Goal: Task Accomplishment & Management: Use online tool/utility

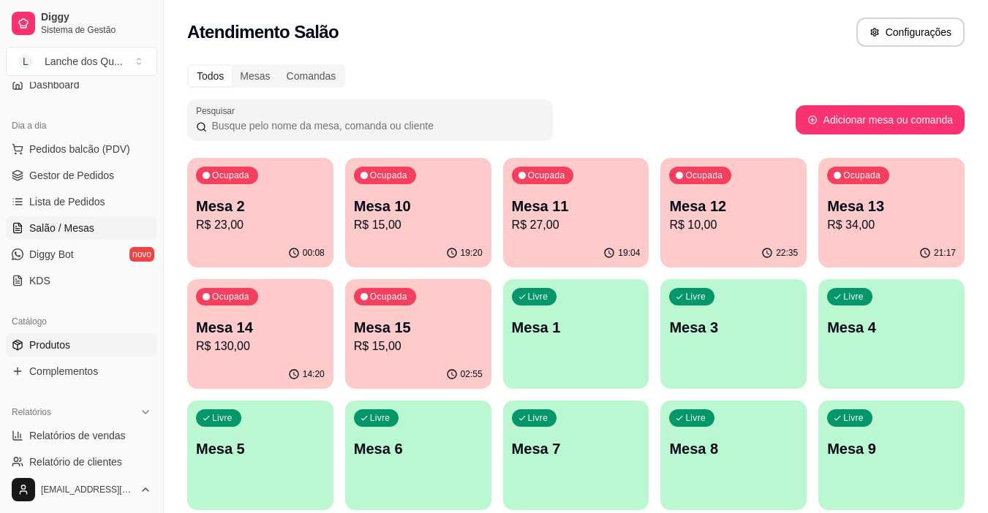
scroll to position [146, 0]
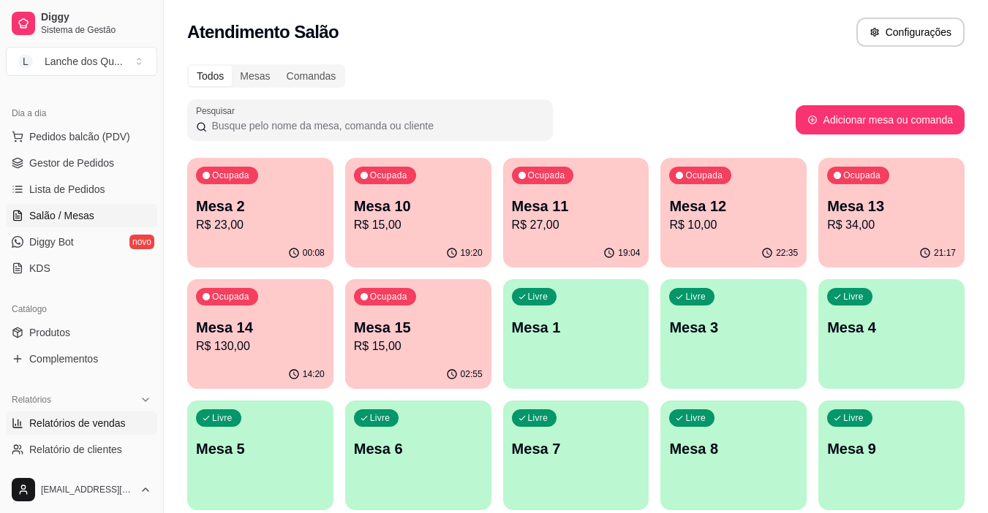
click at [58, 417] on span "Relatórios de vendas" at bounding box center [77, 423] width 97 height 15
select select "ALL"
select select "0"
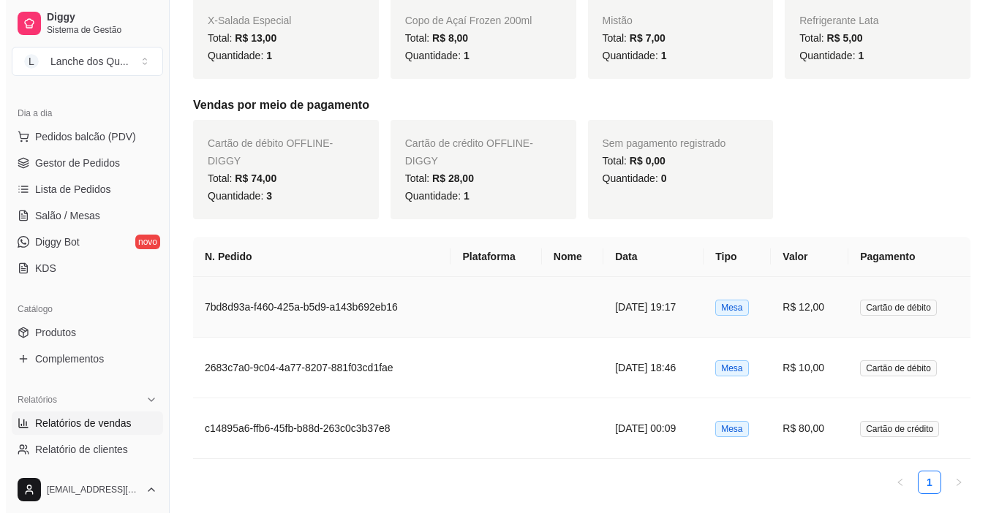
scroll to position [476, 0]
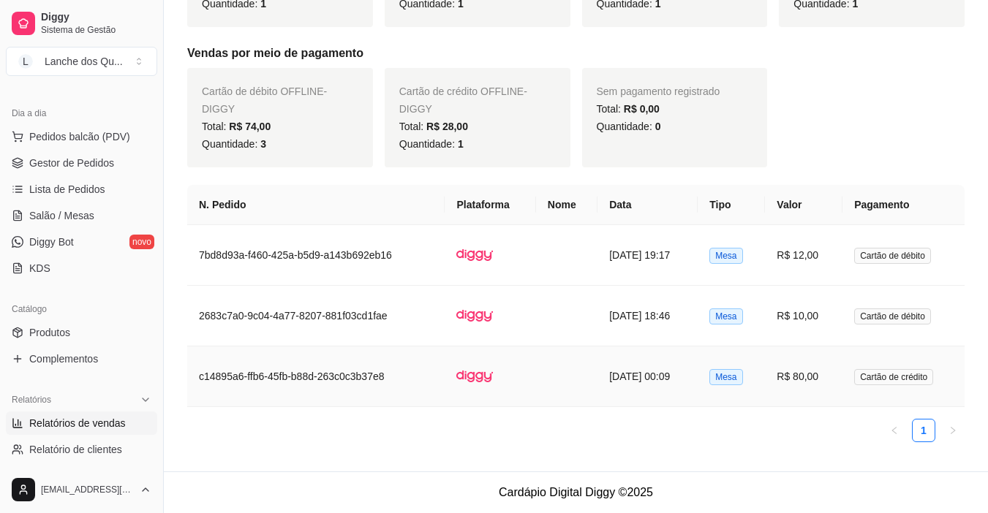
click at [828, 377] on td "R$ 80,00" at bounding box center [804, 377] width 78 height 61
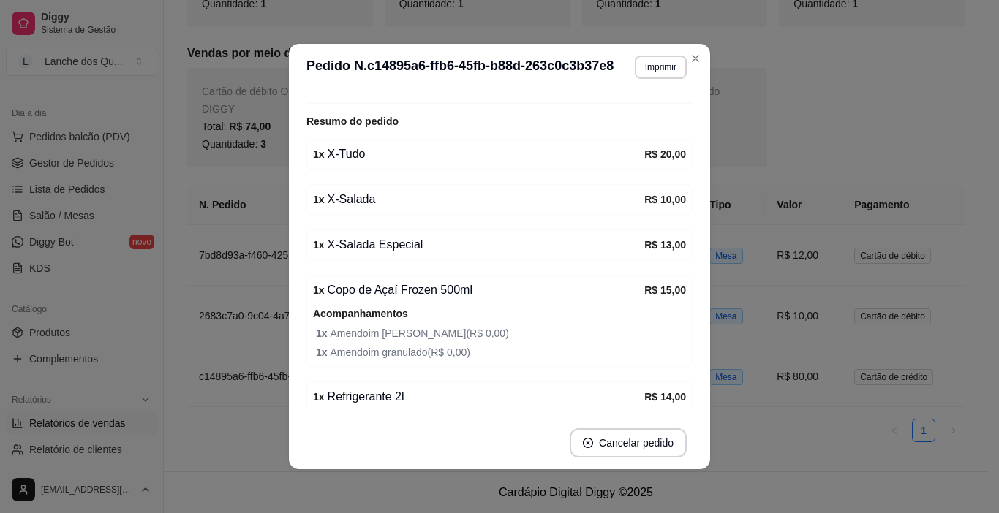
scroll to position [458, 0]
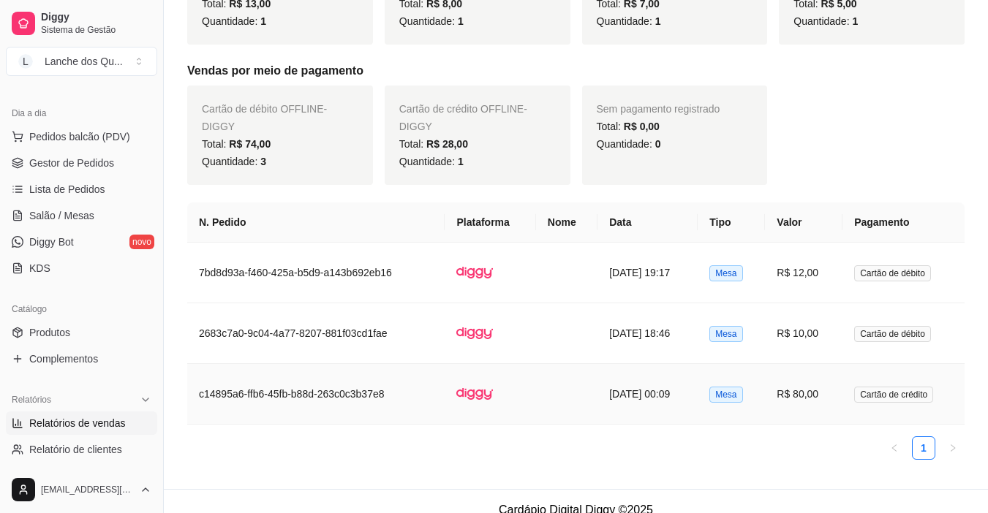
click at [801, 377] on td "R$ 80,00" at bounding box center [804, 394] width 78 height 61
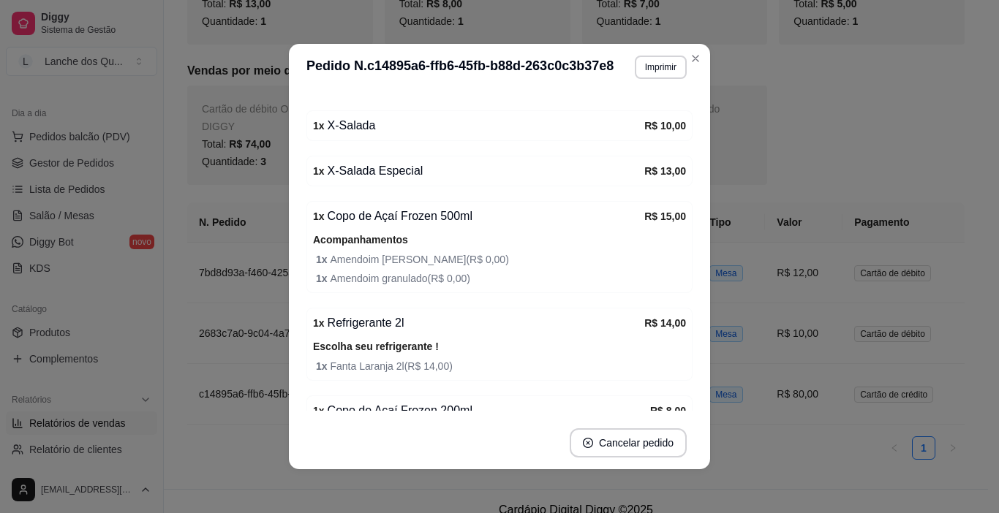
scroll to position [365, 0]
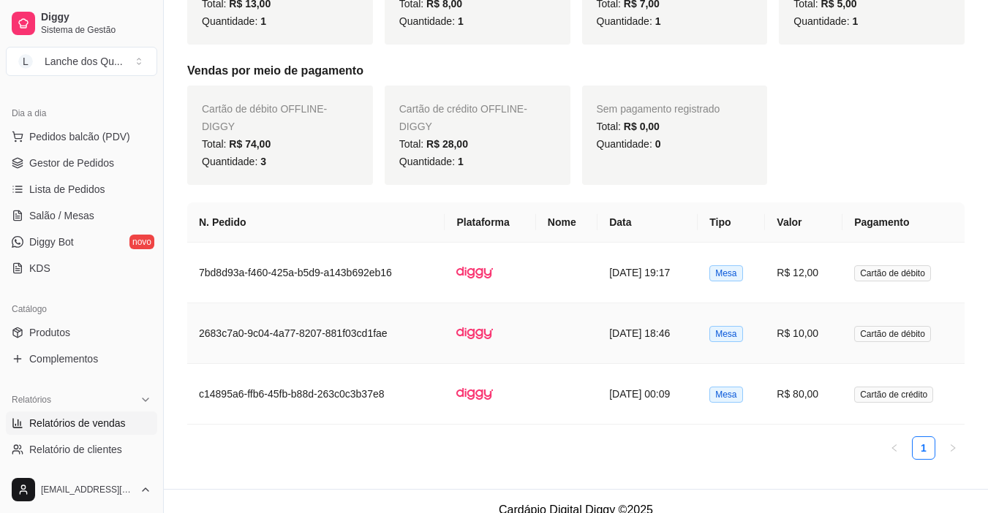
click at [812, 339] on td "R$ 10,00" at bounding box center [804, 333] width 78 height 61
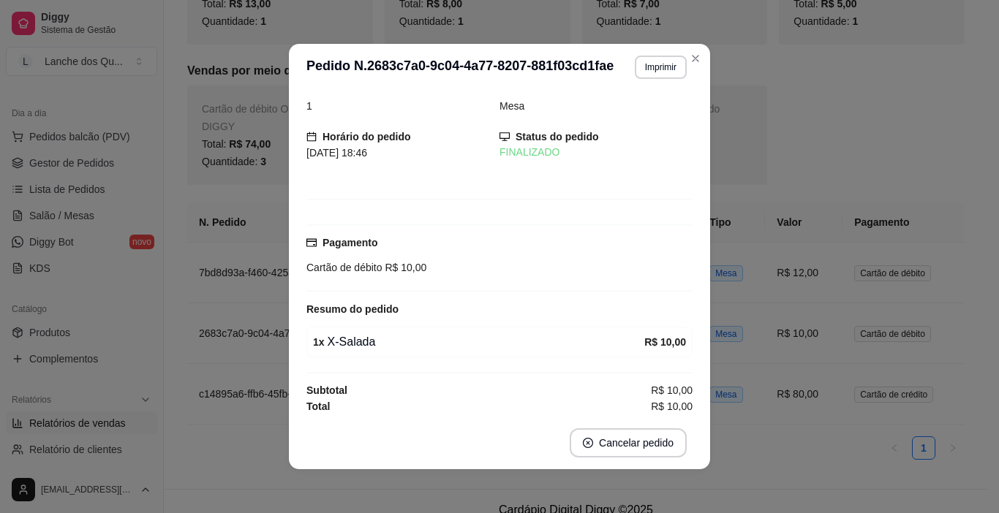
scroll to position [18, 0]
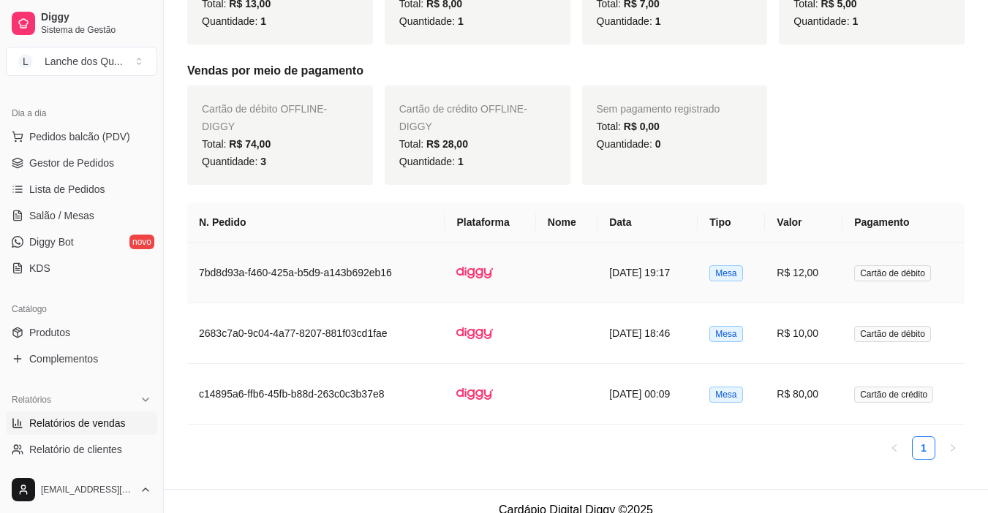
click at [842, 278] on td "R$ 12,00" at bounding box center [804, 273] width 78 height 61
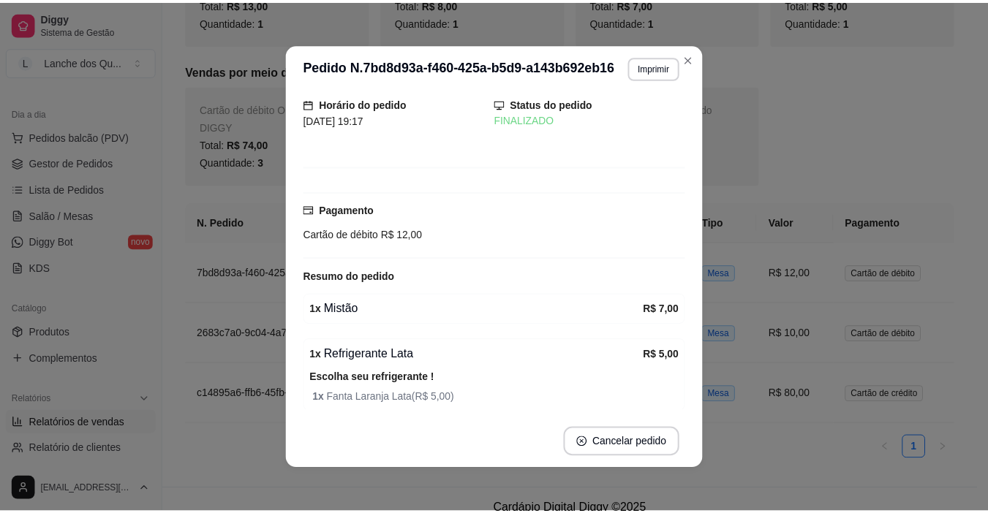
scroll to position [106, 0]
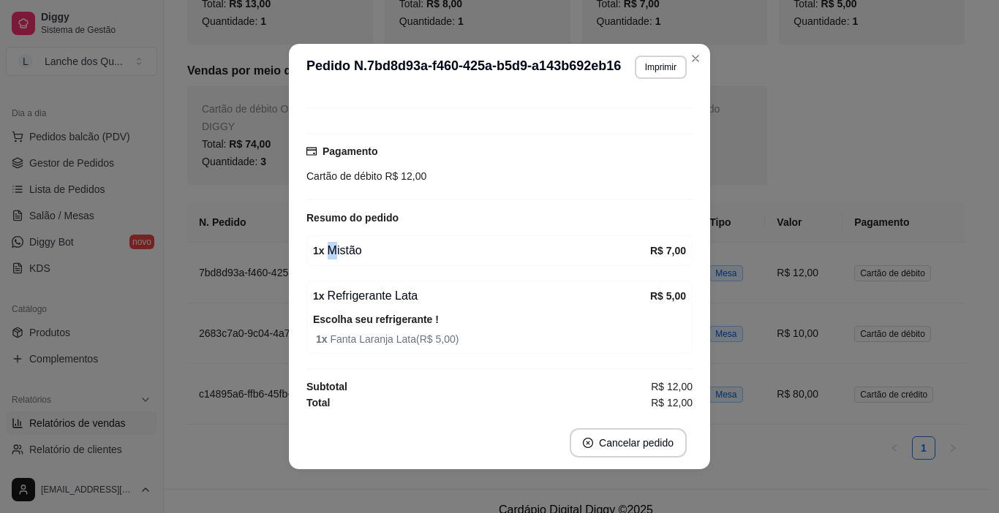
drag, startPoint x: 363, startPoint y: 252, endPoint x: 384, endPoint y: 259, distance: 21.5
click at [383, 259] on div "1 x Mistão" at bounding box center [481, 251] width 337 height 18
click at [384, 259] on div "1 x Mistão" at bounding box center [481, 251] width 337 height 18
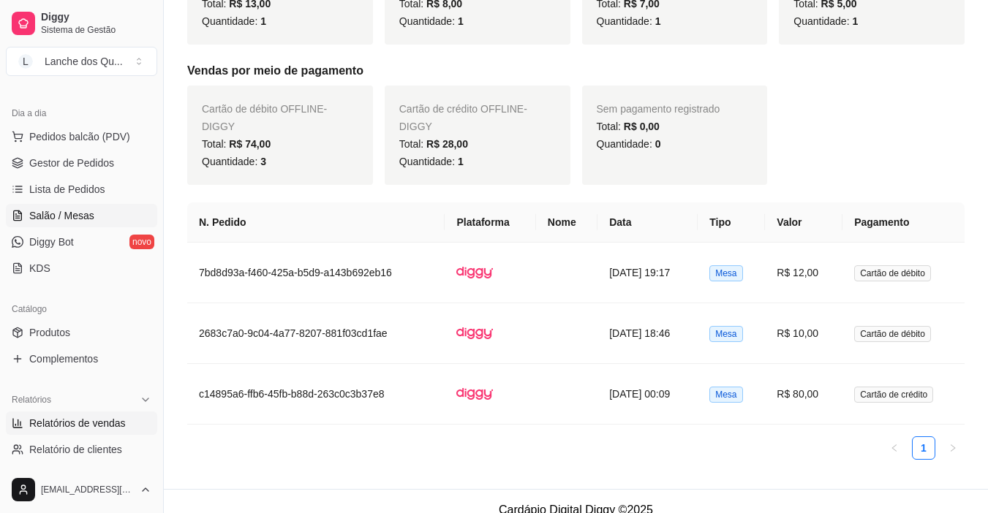
click at [37, 207] on link "Salão / Mesas" at bounding box center [81, 215] width 151 height 23
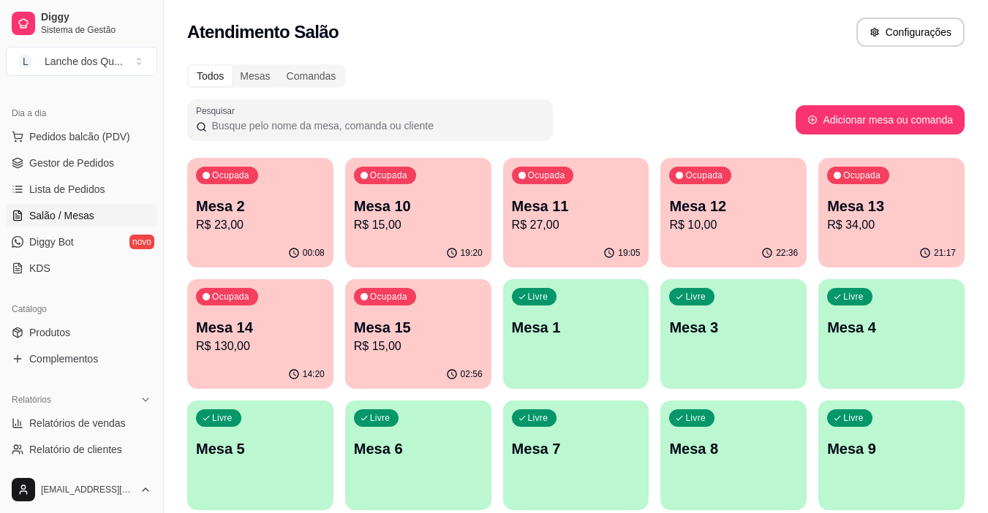
click at [269, 235] on div "Ocupada Mesa 2 R$ 23,00" at bounding box center [260, 198] width 146 height 81
click at [60, 188] on span "Lista de Pedidos" at bounding box center [67, 189] width 76 height 15
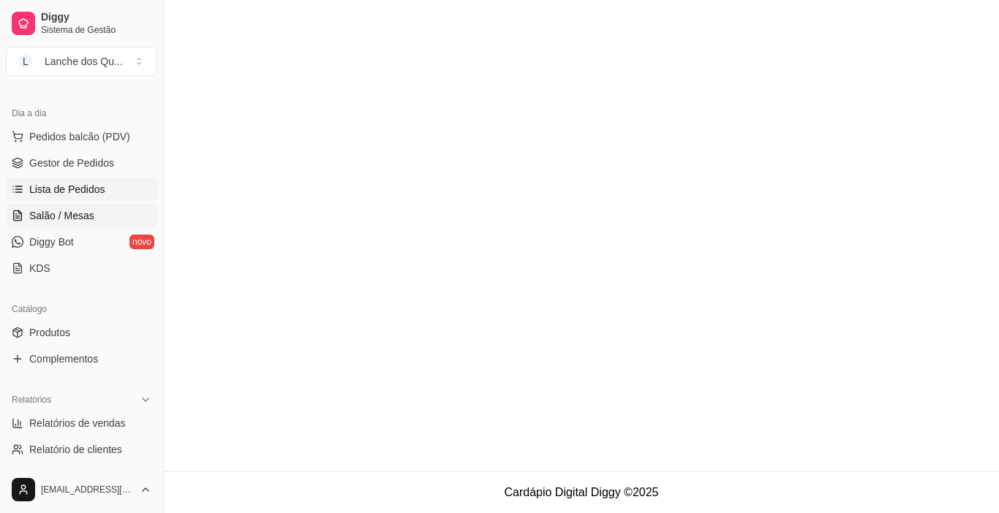
click at [61, 225] on link "Salão / Mesas" at bounding box center [81, 215] width 151 height 23
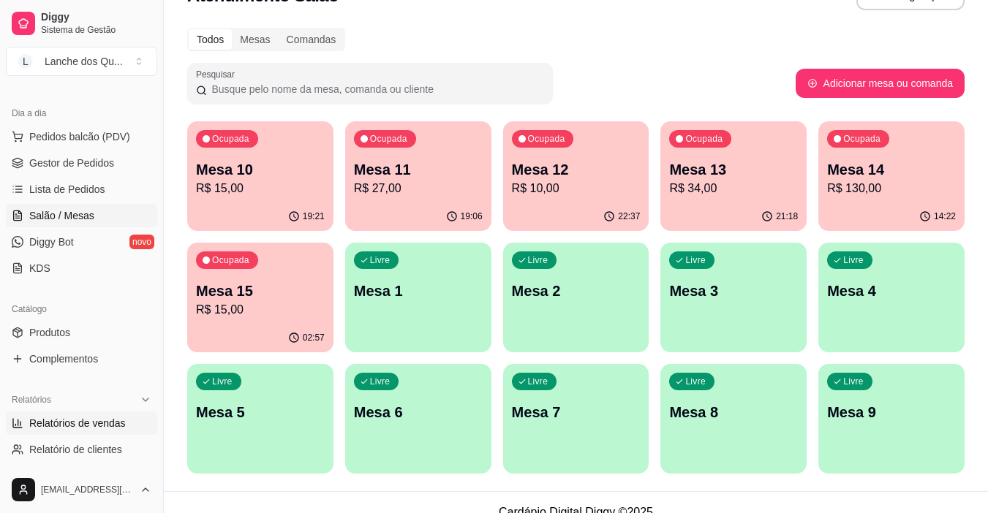
scroll to position [56, 0]
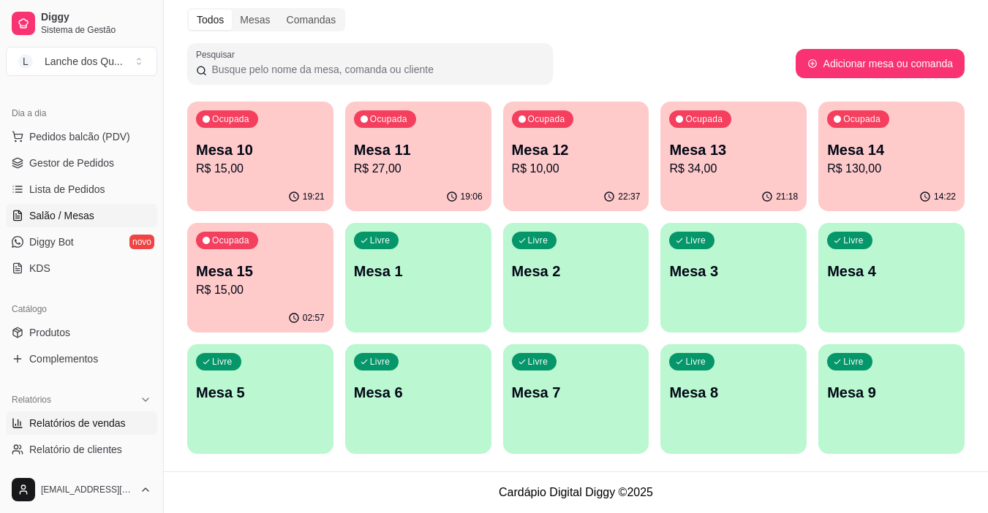
click at [66, 428] on span "Relatórios de vendas" at bounding box center [77, 423] width 97 height 15
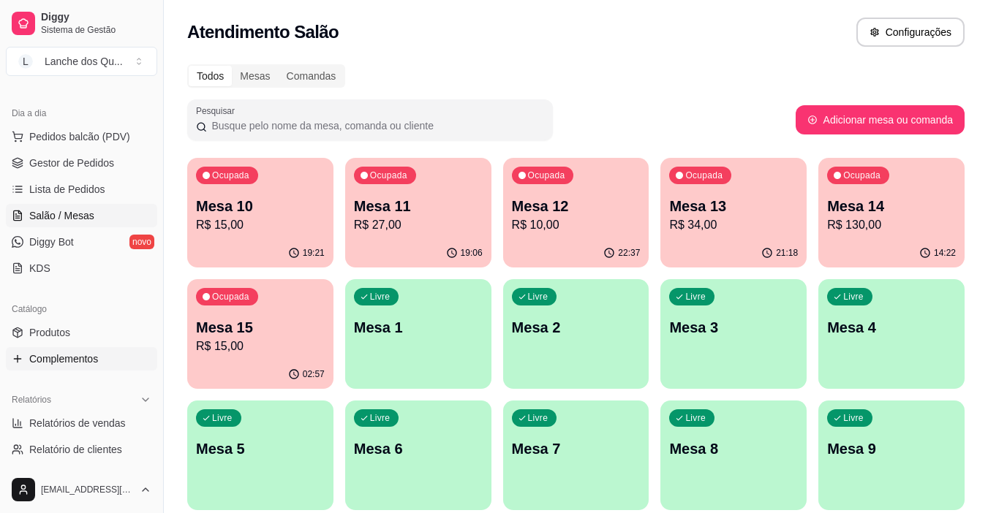
select select "ALL"
select select "0"
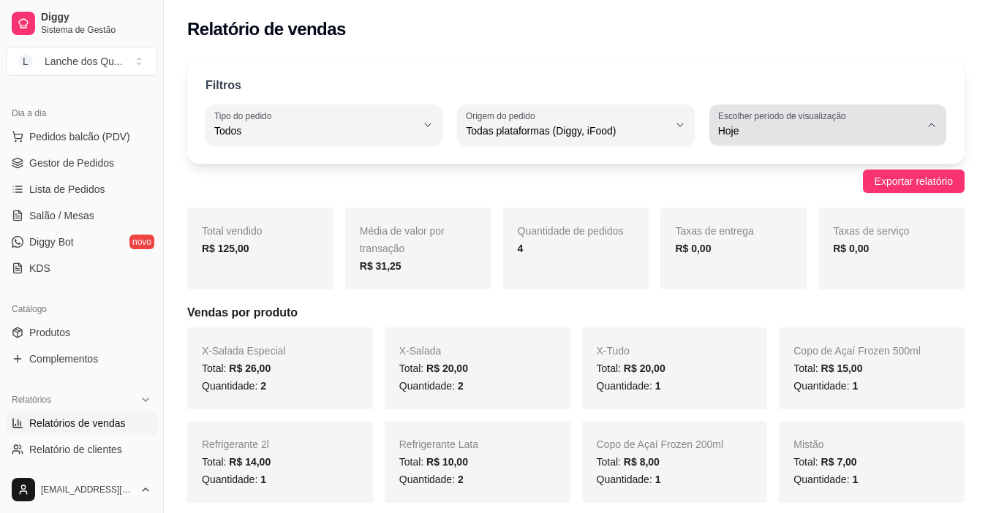
click at [781, 128] on span "Hoje" at bounding box center [819, 131] width 202 height 15
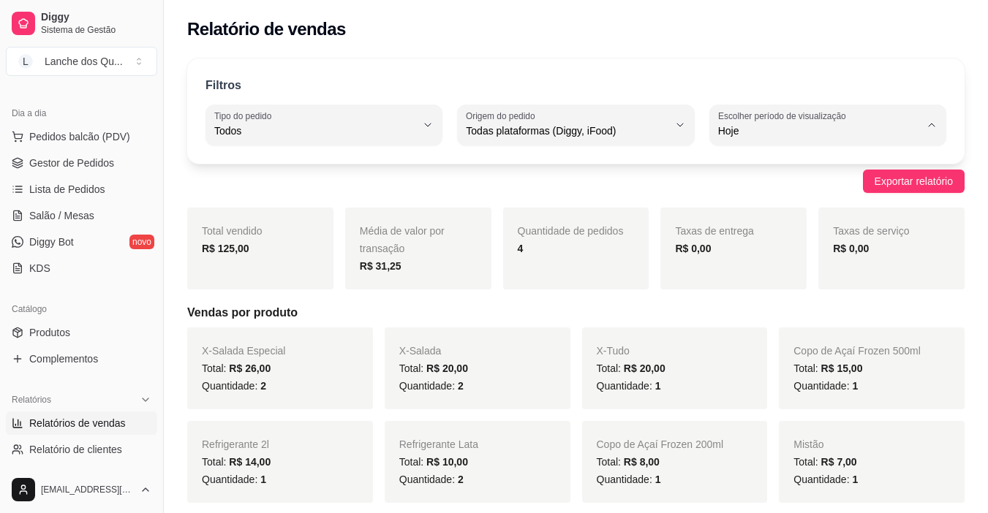
click at [776, 191] on span "Ontem" at bounding box center [820, 190] width 191 height 14
type input "1"
select select "1"
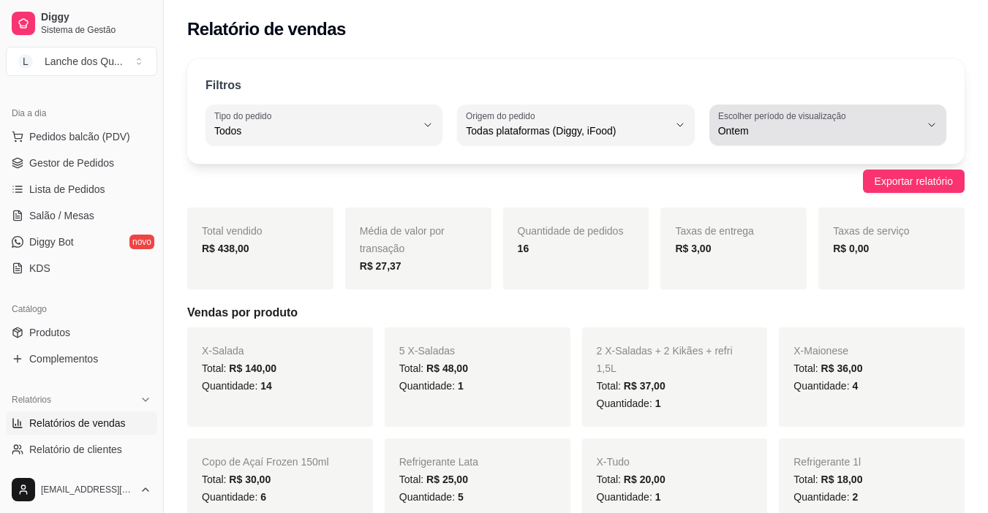
click at [799, 127] on span "Ontem" at bounding box center [819, 131] width 202 height 15
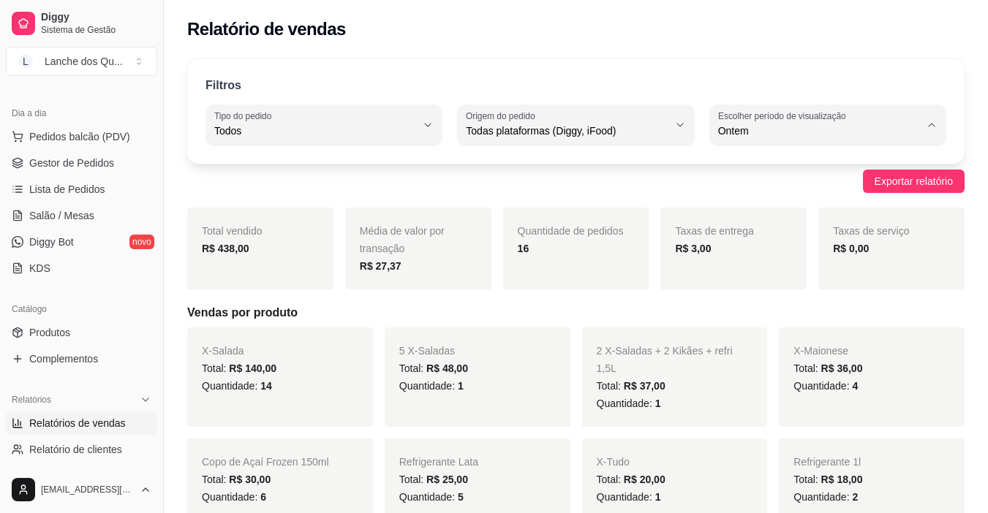
click at [785, 170] on span "Hoje" at bounding box center [820, 166] width 191 height 14
type input "0"
select select "0"
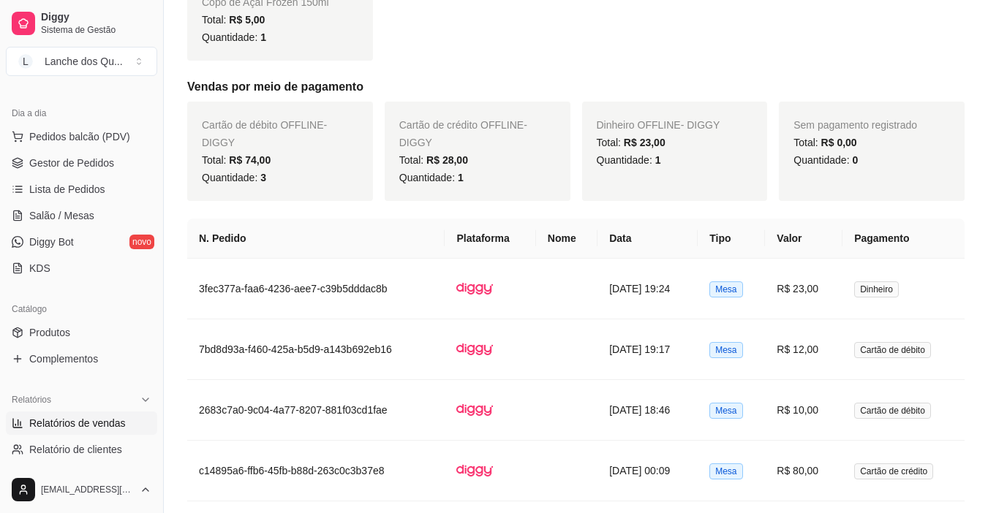
scroll to position [630, 0]
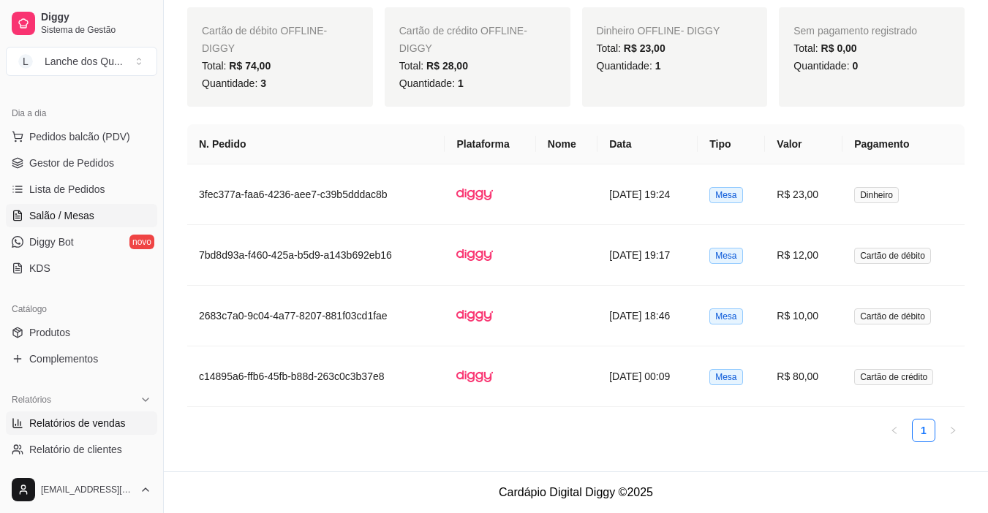
click at [67, 222] on span "Salão / Mesas" at bounding box center [61, 215] width 65 height 15
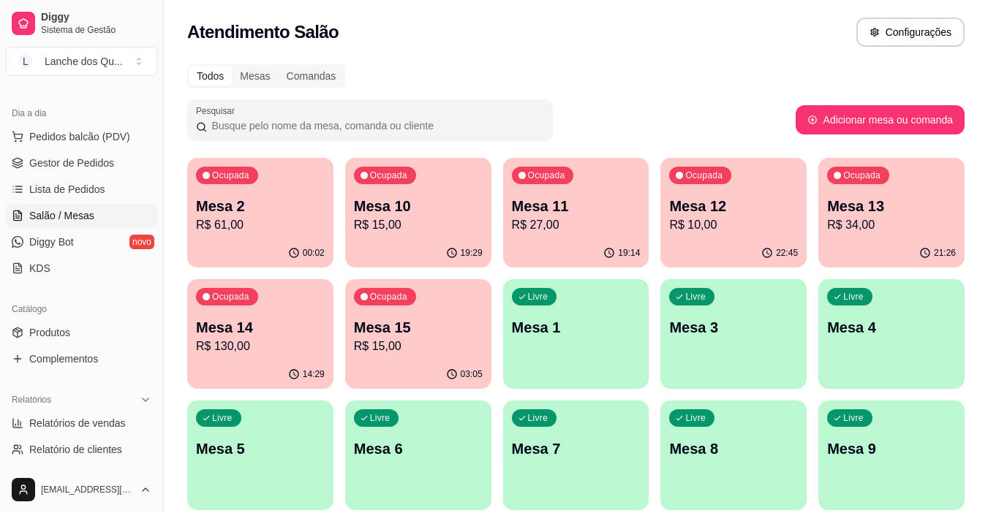
click at [242, 214] on p "Mesa 2" at bounding box center [260, 206] width 129 height 20
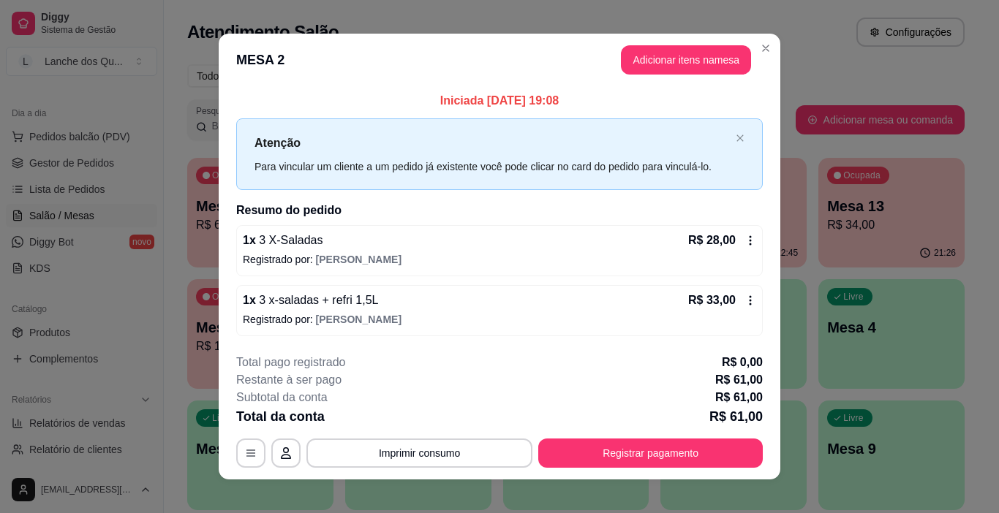
click at [344, 247] on div "1 x 3 X-Saladas R$ 28,00" at bounding box center [499, 241] width 513 height 18
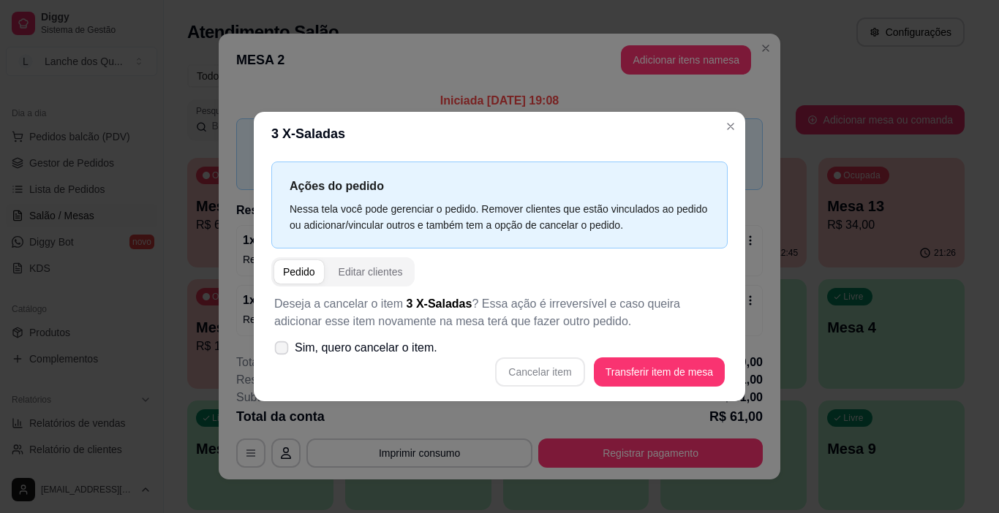
click at [284, 356] on label "Sim, quero cancelar o item." at bounding box center [355, 347] width 175 height 29
click at [283, 356] on input "Sim, quero cancelar o item." at bounding box center [278, 356] width 10 height 10
checkbox input "true"
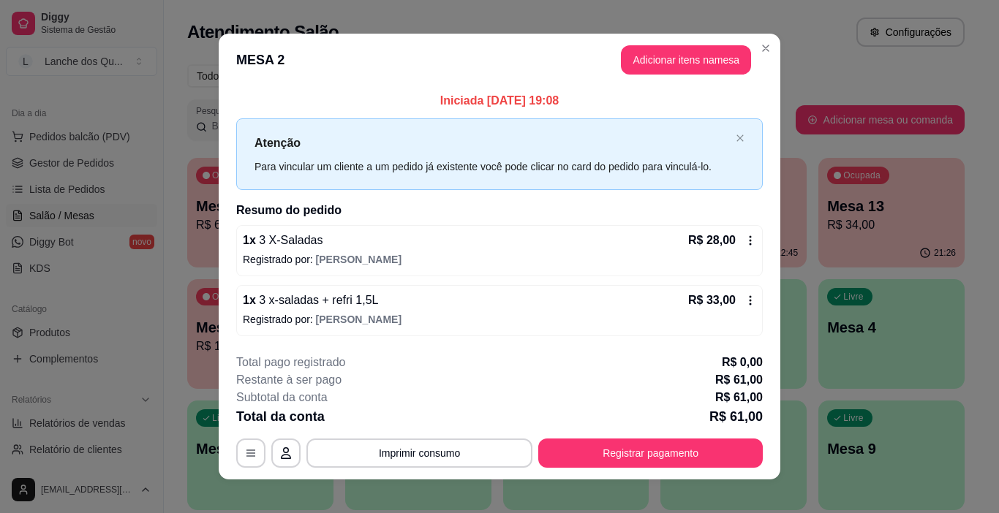
click at [291, 246] on span "3 X-Saladas" at bounding box center [289, 240] width 67 height 12
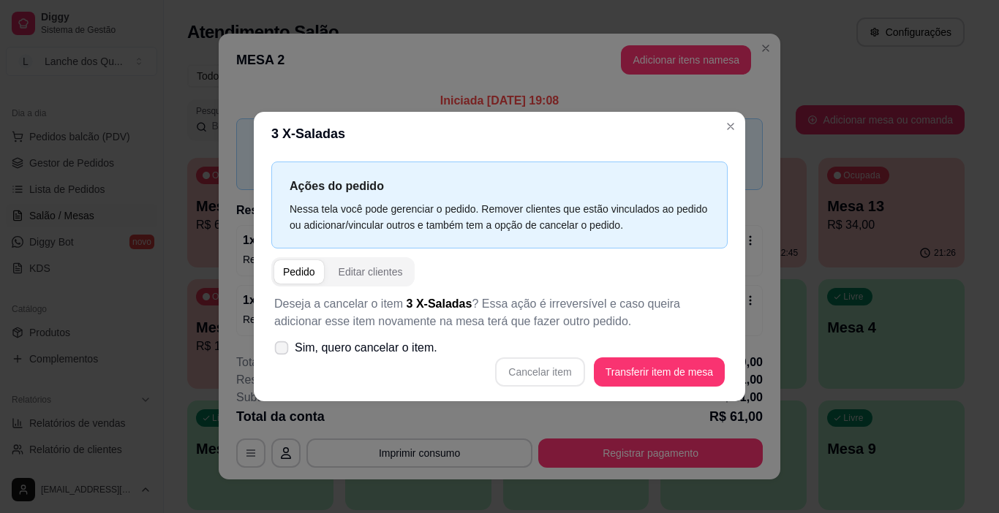
click at [278, 344] on icon at bounding box center [281, 348] width 11 height 8
click at [278, 351] on input "Sim, quero cancelar o item." at bounding box center [278, 356] width 10 height 10
checkbox input "true"
click at [538, 369] on button "Cancelar item" at bounding box center [539, 372] width 89 height 29
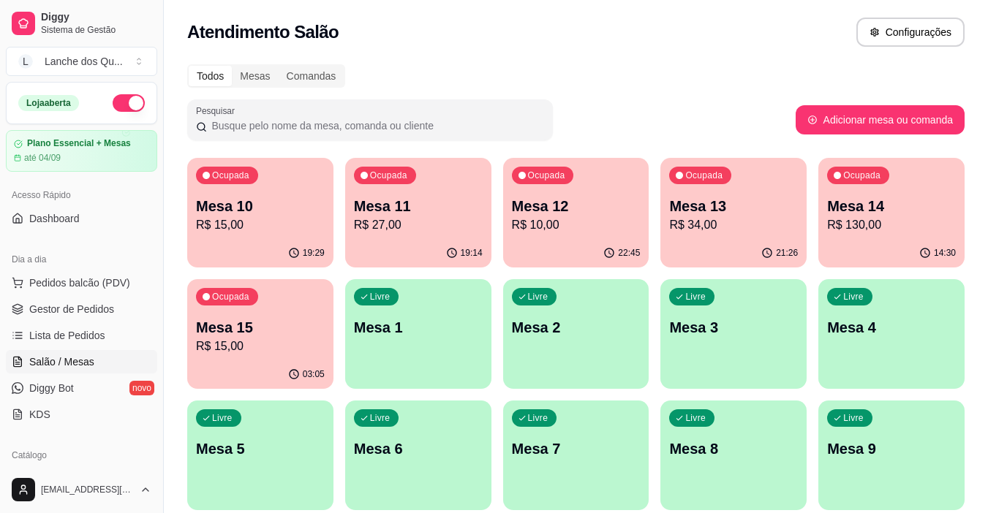
click at [918, 319] on p "Mesa 4" at bounding box center [891, 327] width 129 height 20
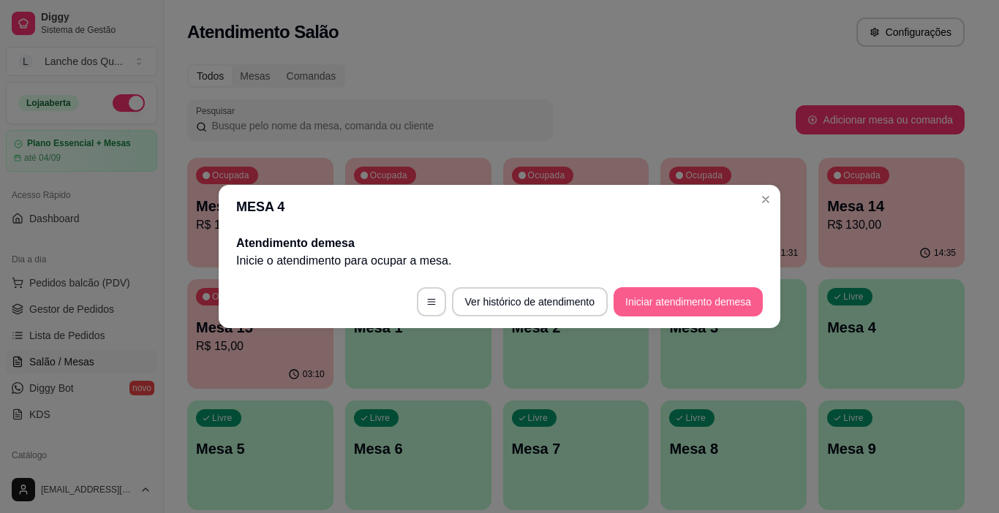
click at [706, 303] on button "Iniciar atendimento de mesa" at bounding box center [687, 301] width 149 height 29
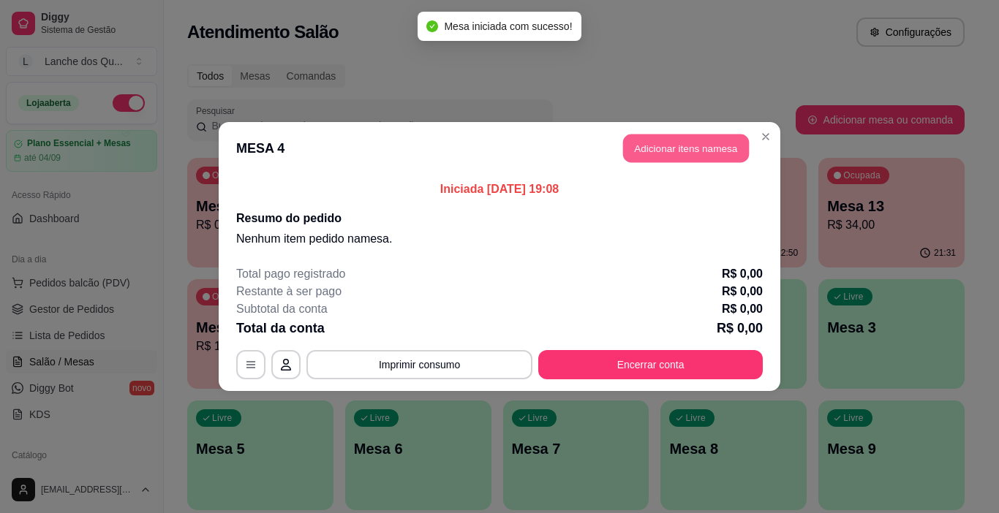
click at [689, 149] on button "Adicionar itens na mesa" at bounding box center [686, 149] width 126 height 29
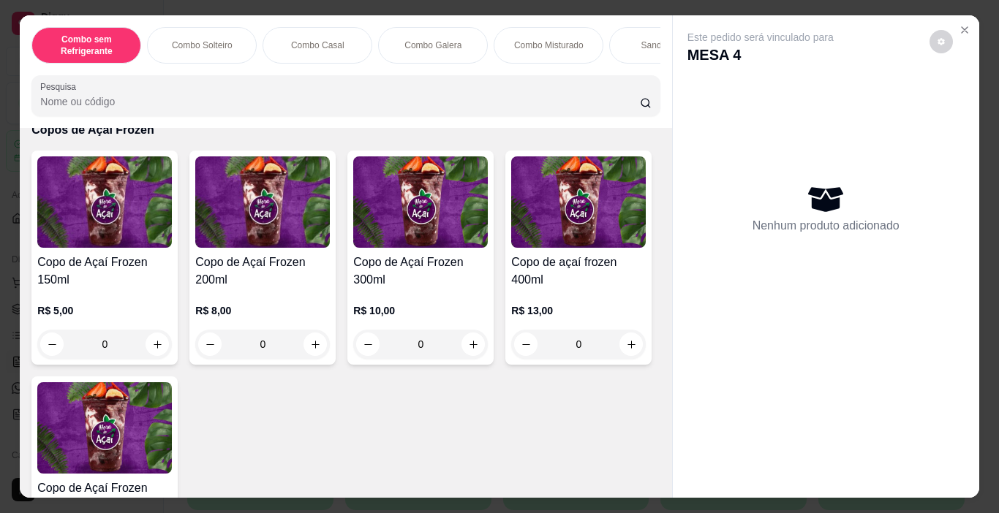
scroll to position [3729, 0]
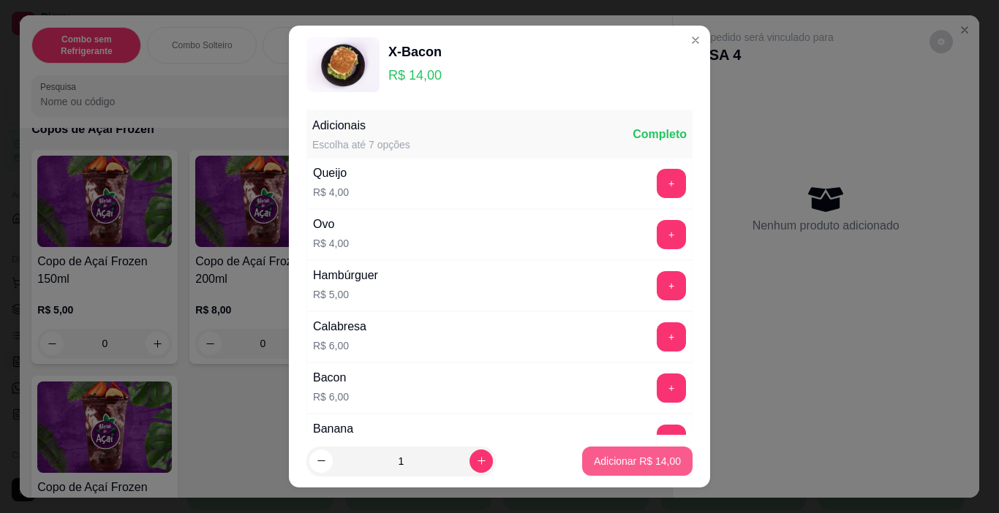
click at [597, 461] on p "Adicionar R$ 14,00" at bounding box center [637, 461] width 87 height 15
type input "1"
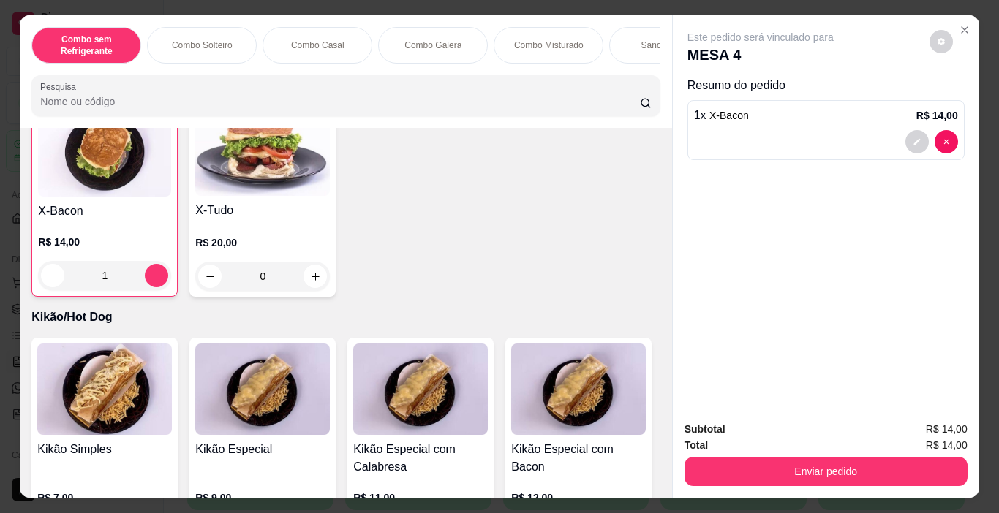
scroll to position [2925, 0]
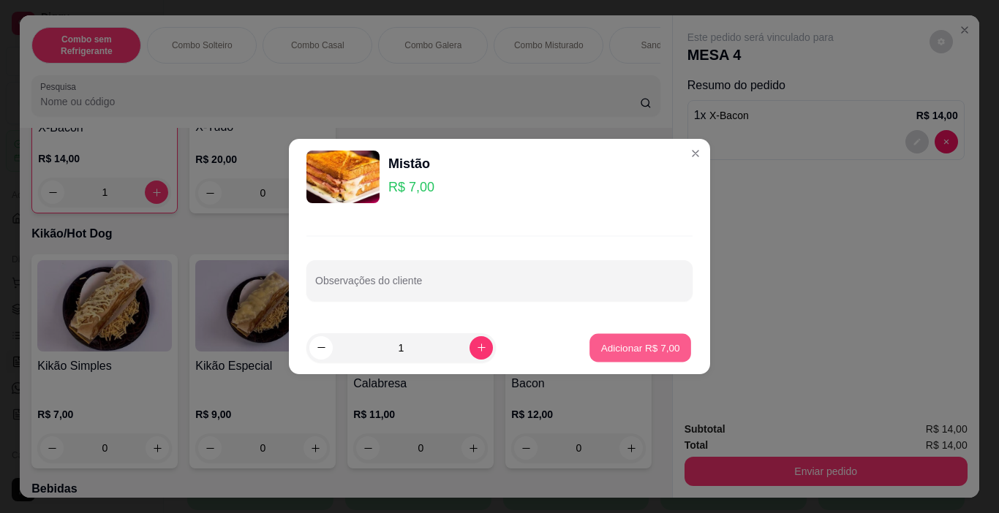
click at [603, 344] on p "Adicionar R$ 7,00" at bounding box center [639, 348] width 79 height 14
type input "1"
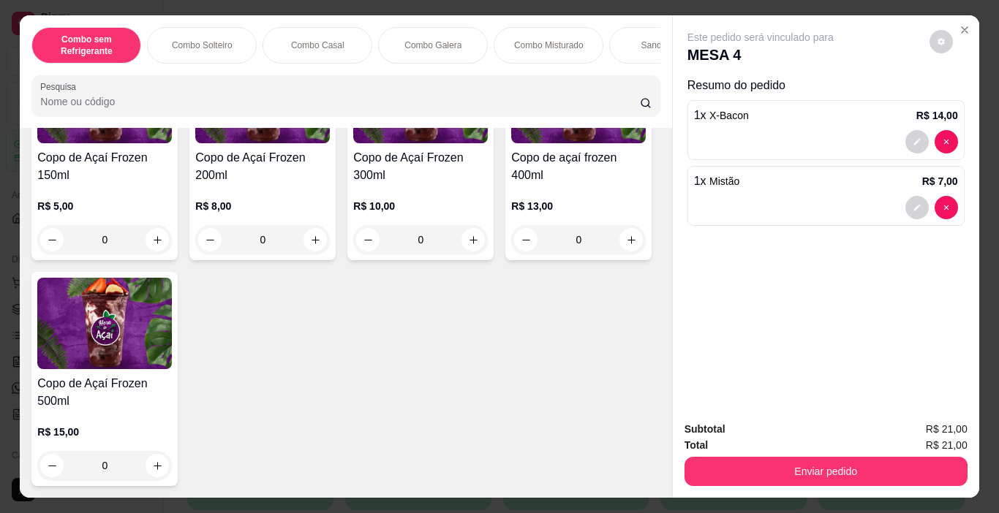
scroll to position [4533, 0]
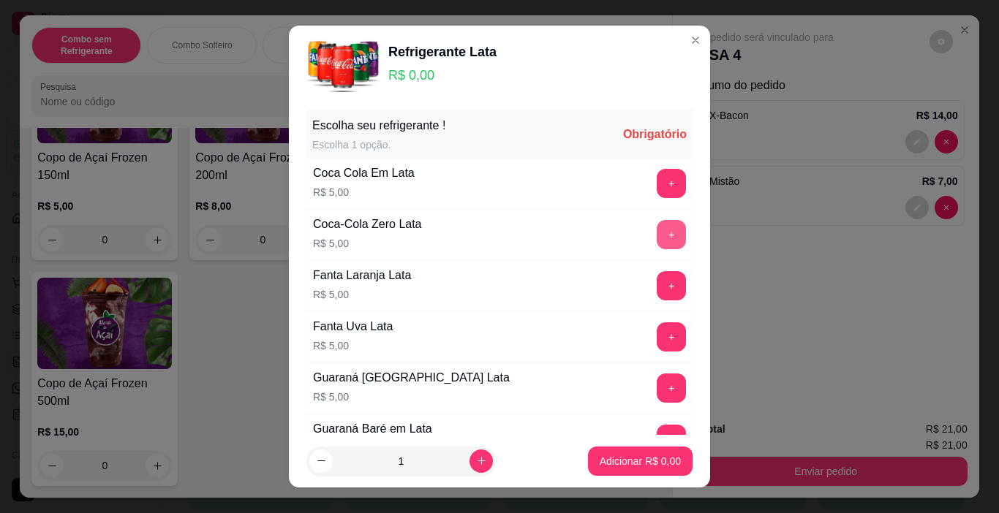
click at [657, 230] on button "+" at bounding box center [671, 234] width 29 height 29
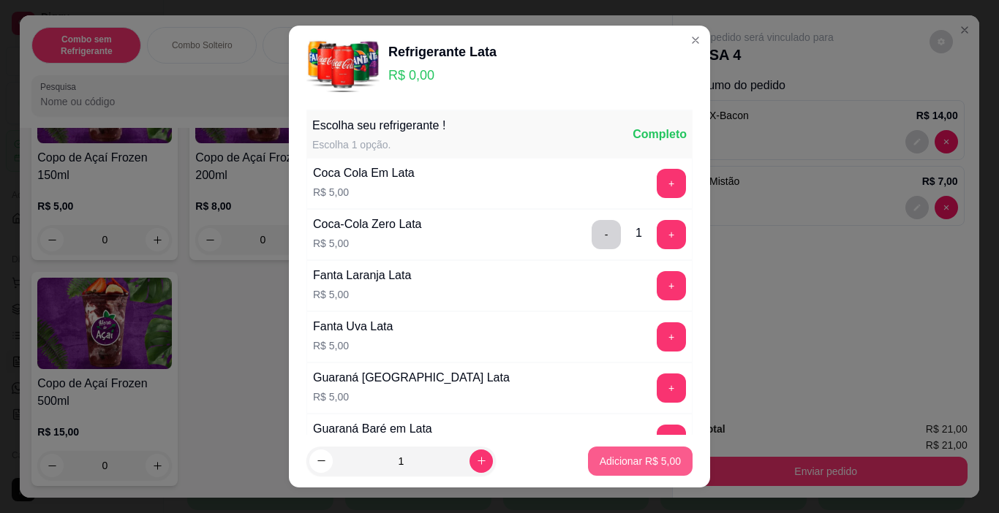
click at [601, 458] on p "Adicionar R$ 5,00" at bounding box center [640, 461] width 81 height 15
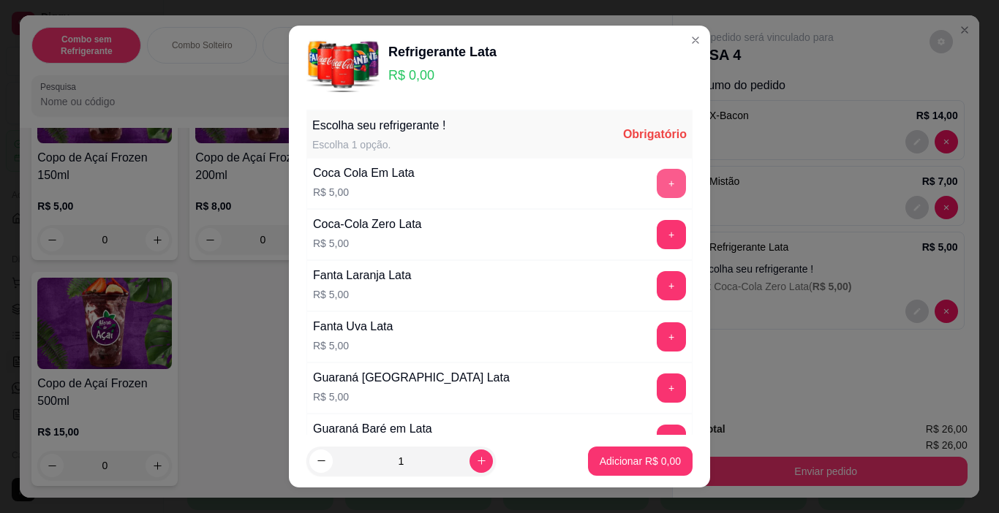
click at [657, 178] on button "+" at bounding box center [671, 183] width 29 height 29
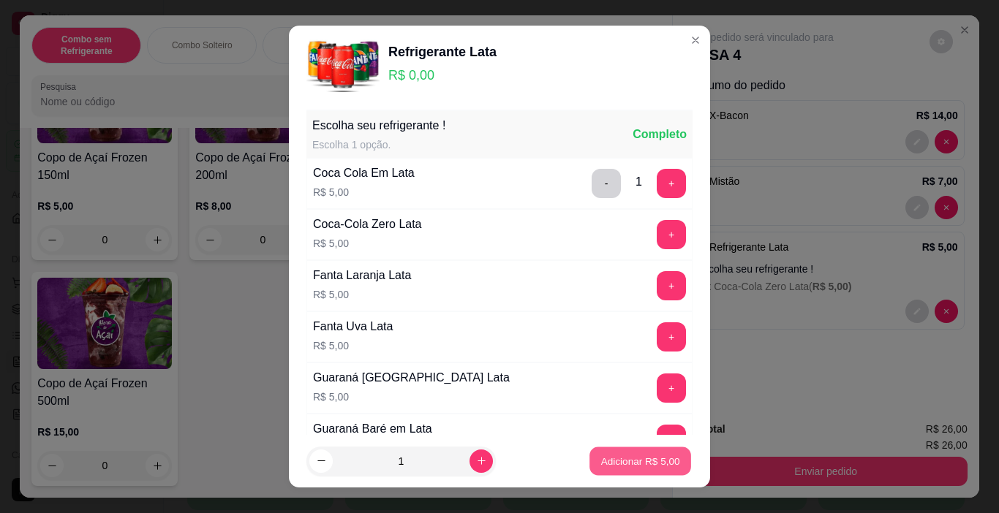
click at [611, 461] on p "Adicionar R$ 5,00" at bounding box center [639, 461] width 79 height 14
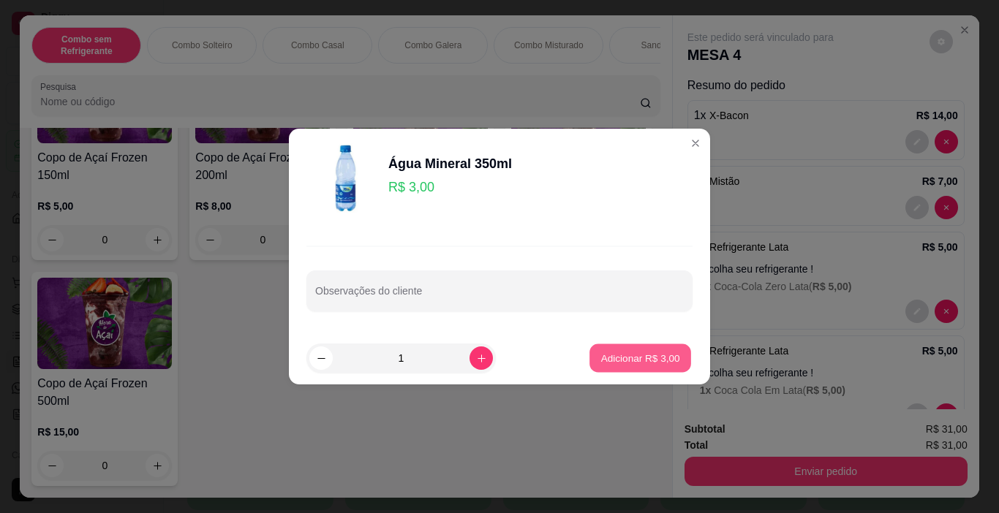
click at [630, 363] on p "Adicionar R$ 3,00" at bounding box center [639, 358] width 79 height 14
type input "1"
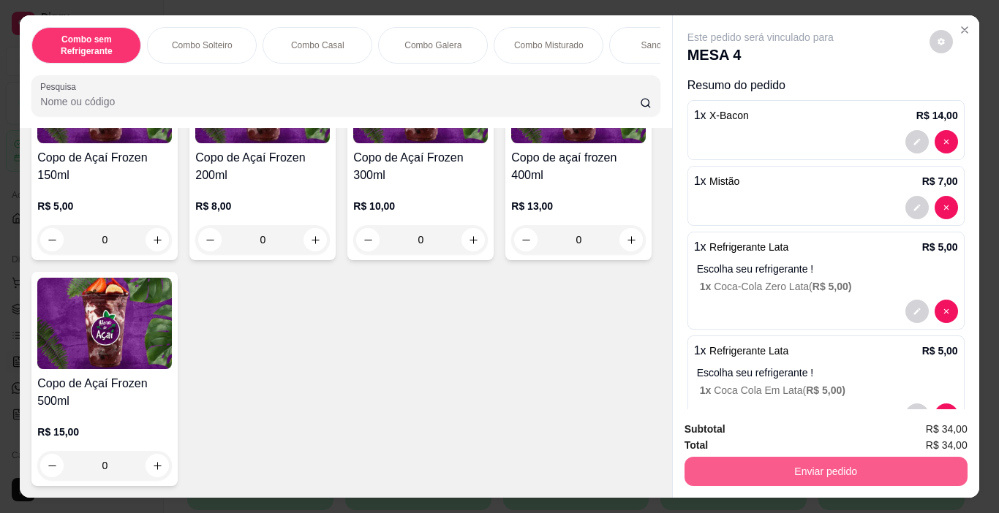
click at [778, 464] on button "Enviar pedido" at bounding box center [825, 471] width 283 height 29
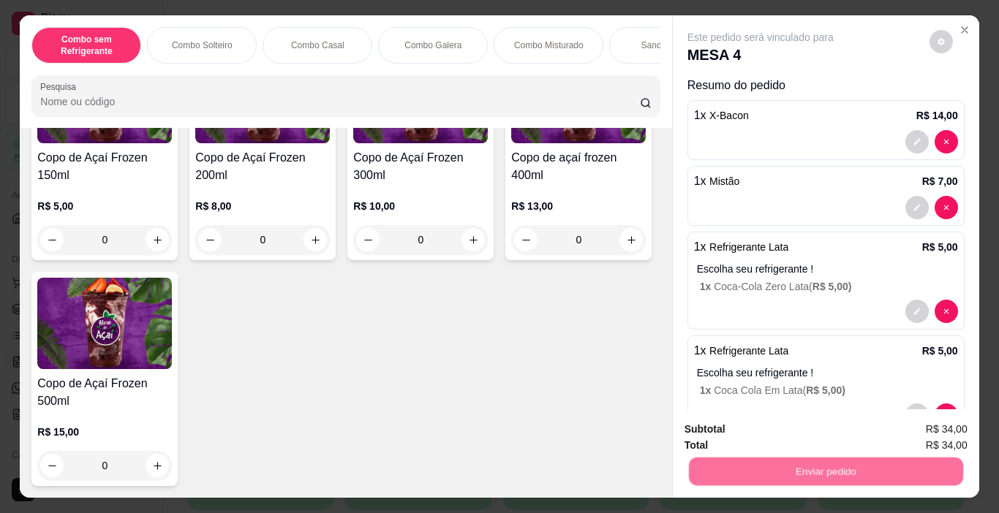
click at [760, 431] on button "Não registrar e enviar pedido" at bounding box center [777, 429] width 148 height 27
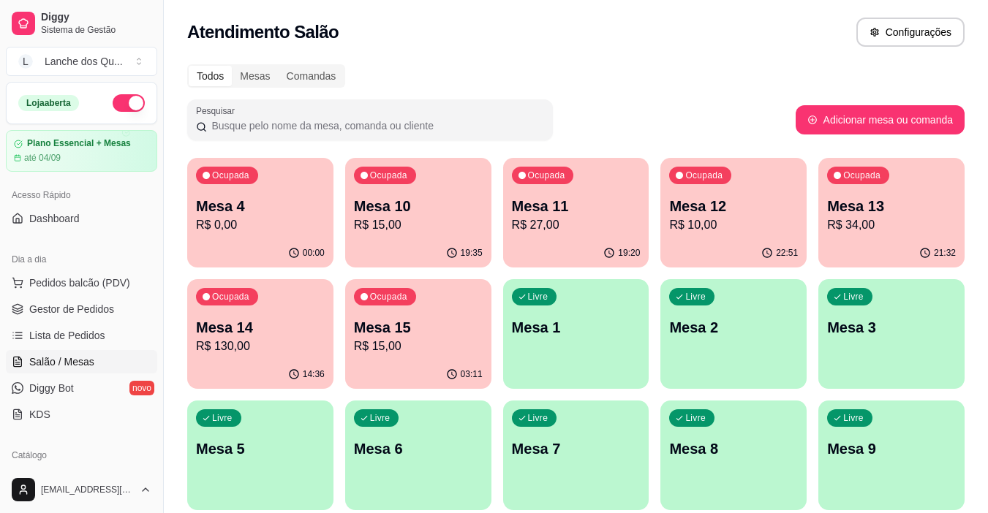
click at [548, 308] on div "Livre Mesa 1" at bounding box center [576, 325] width 146 height 92
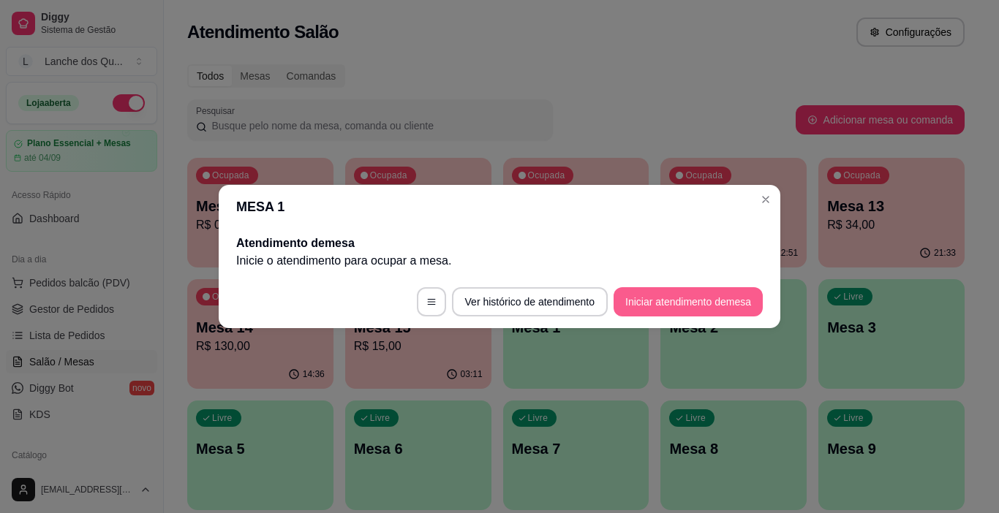
click at [686, 300] on button "Iniciar atendimento de mesa" at bounding box center [687, 301] width 149 height 29
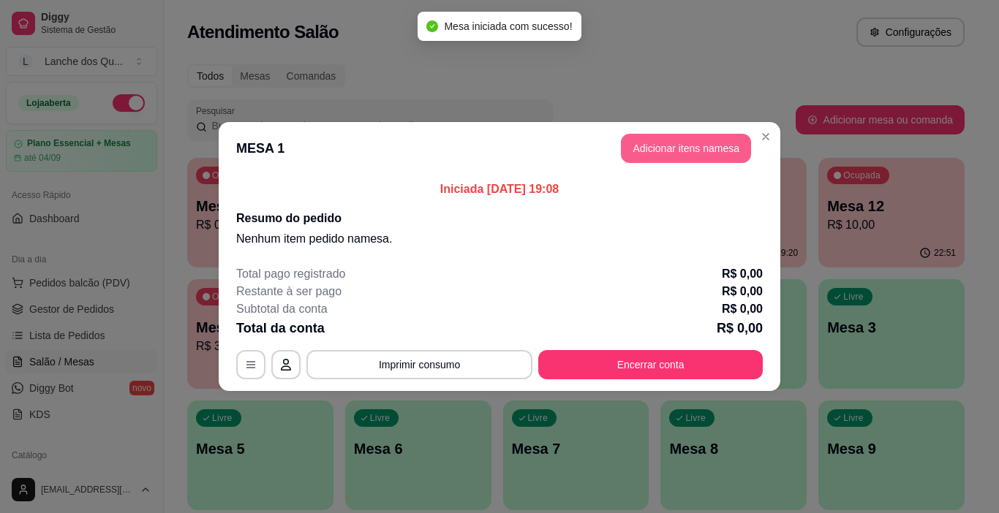
click at [649, 140] on button "Adicionar itens na mesa" at bounding box center [686, 148] width 130 height 29
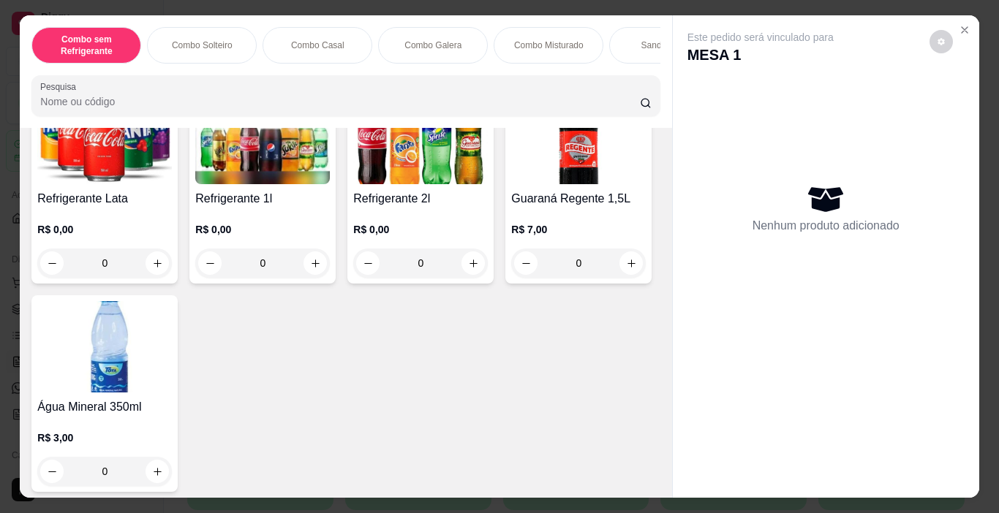
scroll to position [3437, 0]
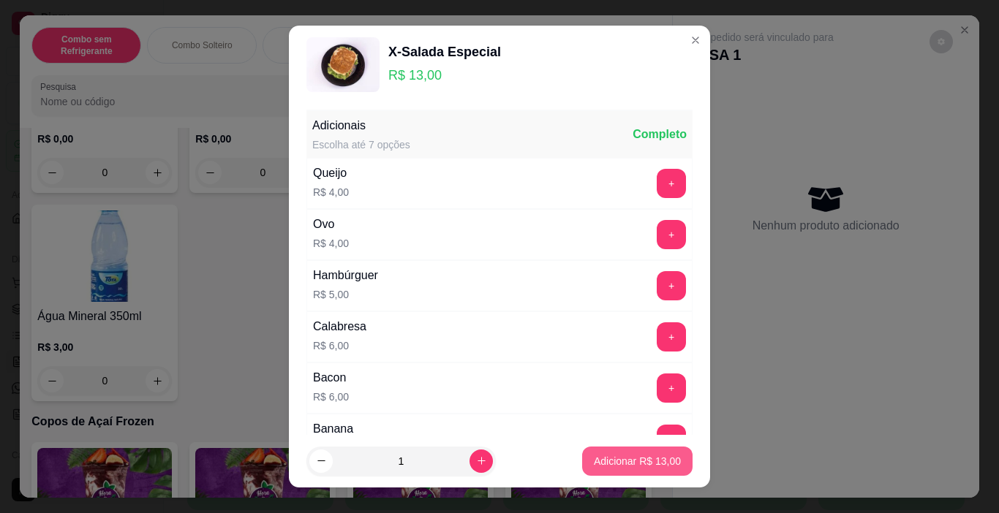
click at [594, 458] on p "Adicionar R$ 13,00" at bounding box center [637, 461] width 87 height 15
type input "1"
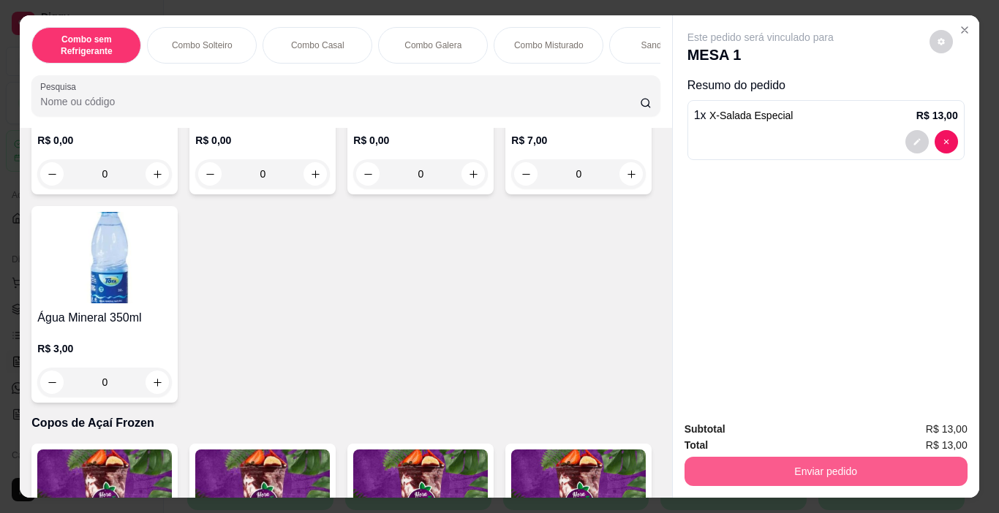
click at [723, 457] on button "Enviar pedido" at bounding box center [825, 471] width 283 height 29
click at [722, 464] on button "Enviar pedido" at bounding box center [825, 472] width 274 height 29
click at [741, 458] on button "Enviar pedido" at bounding box center [825, 471] width 283 height 29
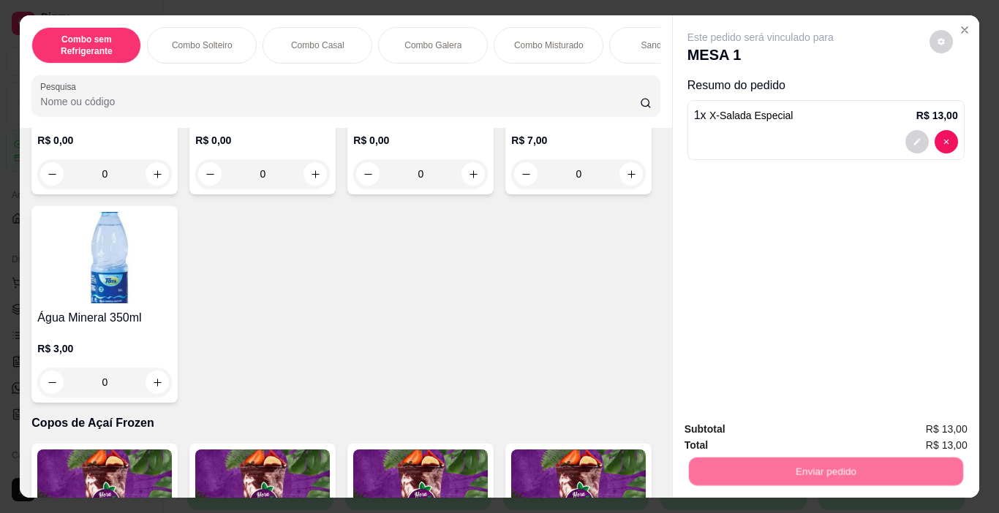
click at [746, 425] on button "Não registrar e enviar pedido" at bounding box center [777, 430] width 152 height 28
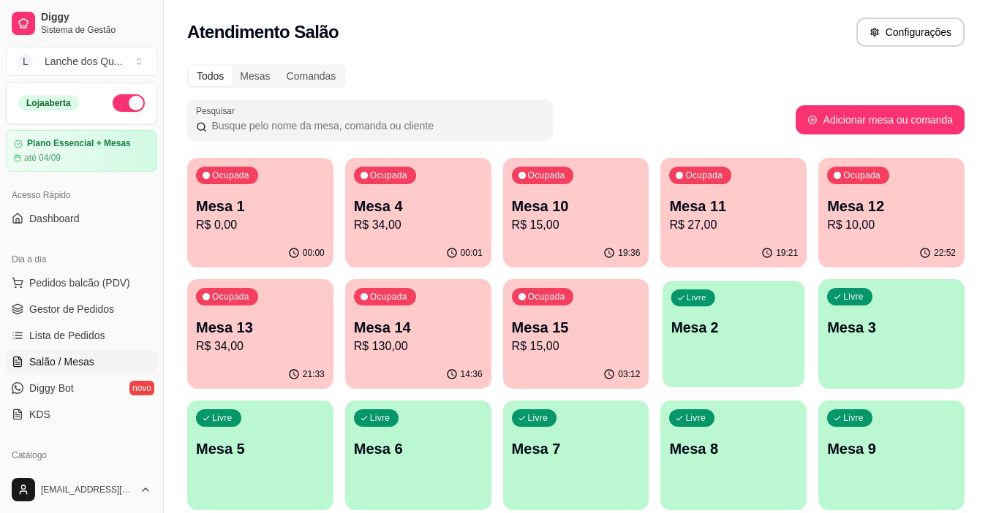
click at [711, 324] on p "Mesa 2" at bounding box center [733, 328] width 125 height 20
click at [272, 209] on p "Mesa 1" at bounding box center [260, 206] width 129 height 20
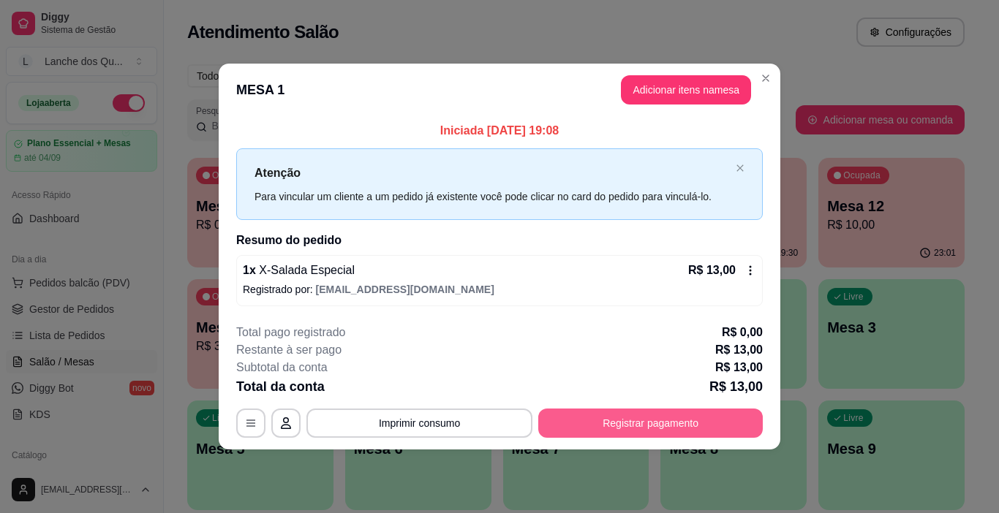
click at [620, 419] on button "Registrar pagamento" at bounding box center [650, 423] width 224 height 29
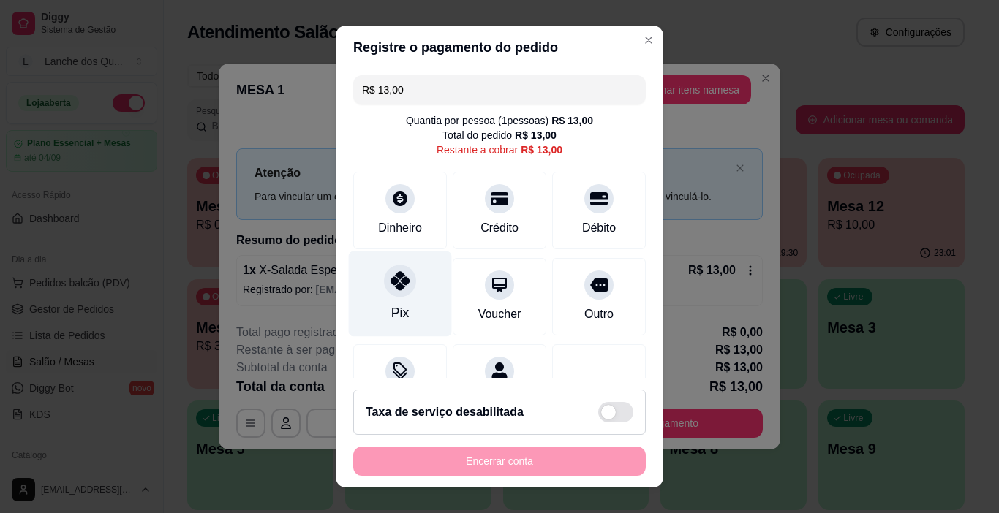
click at [402, 271] on div at bounding box center [400, 281] width 32 height 32
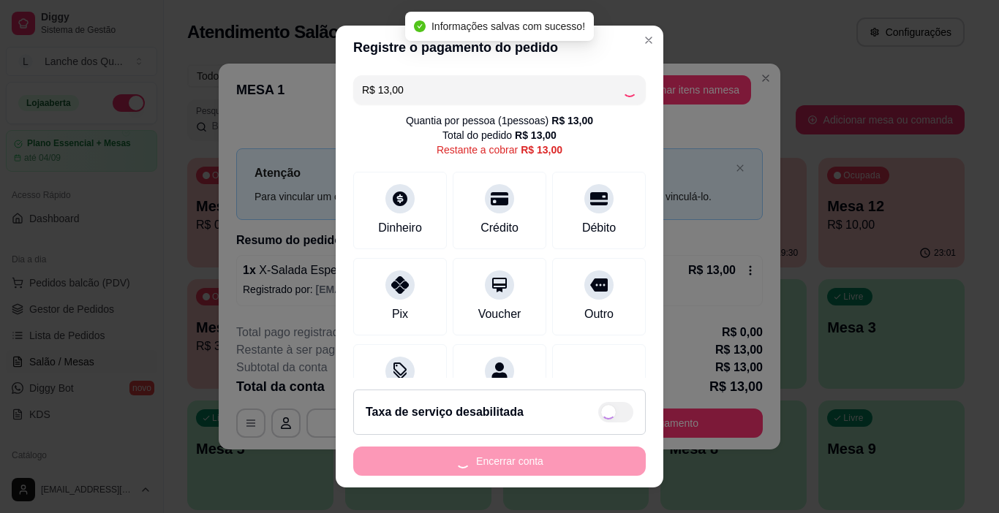
type input "R$ 0,00"
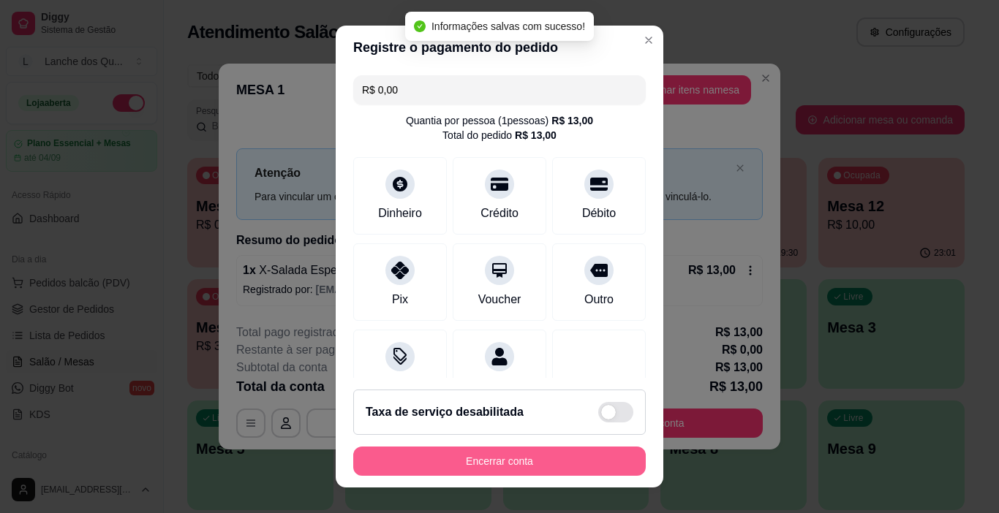
click at [485, 464] on button "Encerrar conta" at bounding box center [499, 461] width 292 height 29
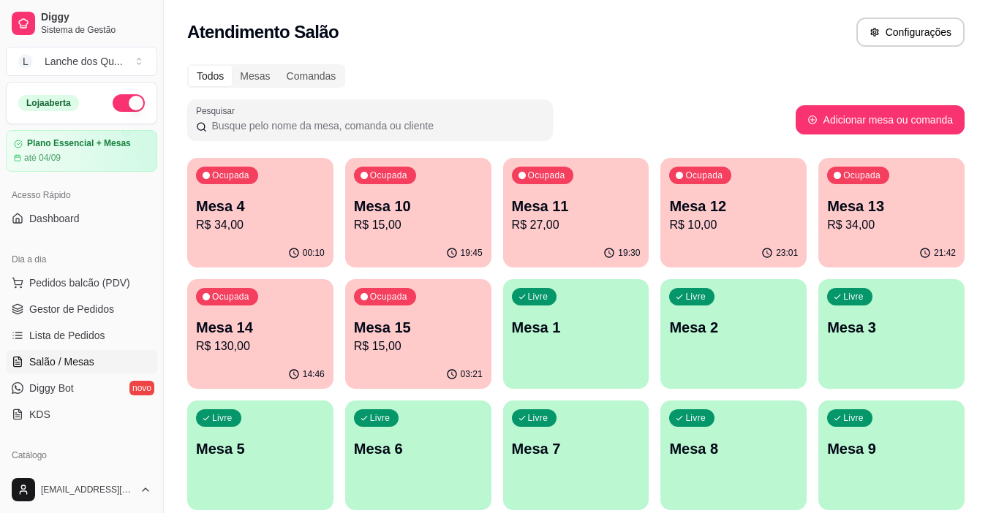
click at [751, 338] on div "Livre Mesa 2" at bounding box center [733, 325] width 146 height 92
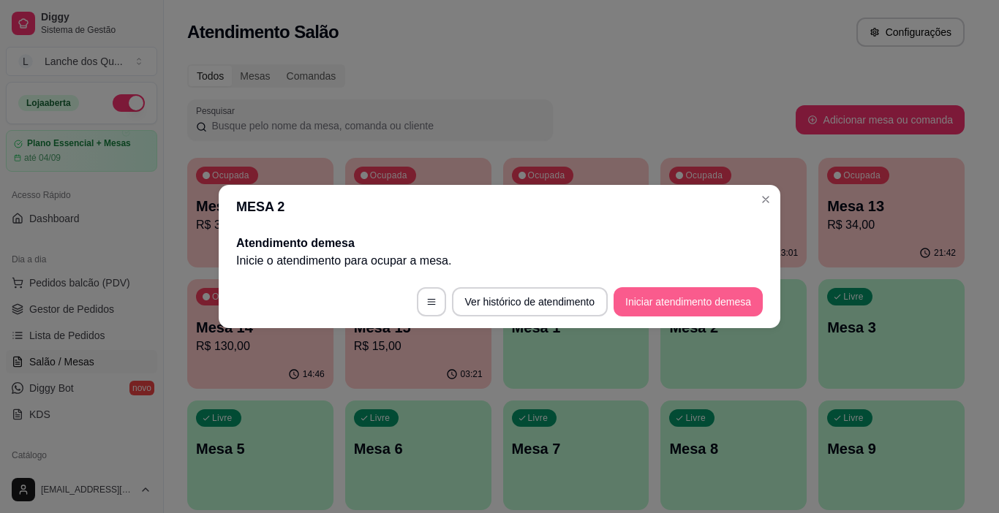
click at [655, 302] on button "Iniciar atendimento de mesa" at bounding box center [687, 301] width 149 height 29
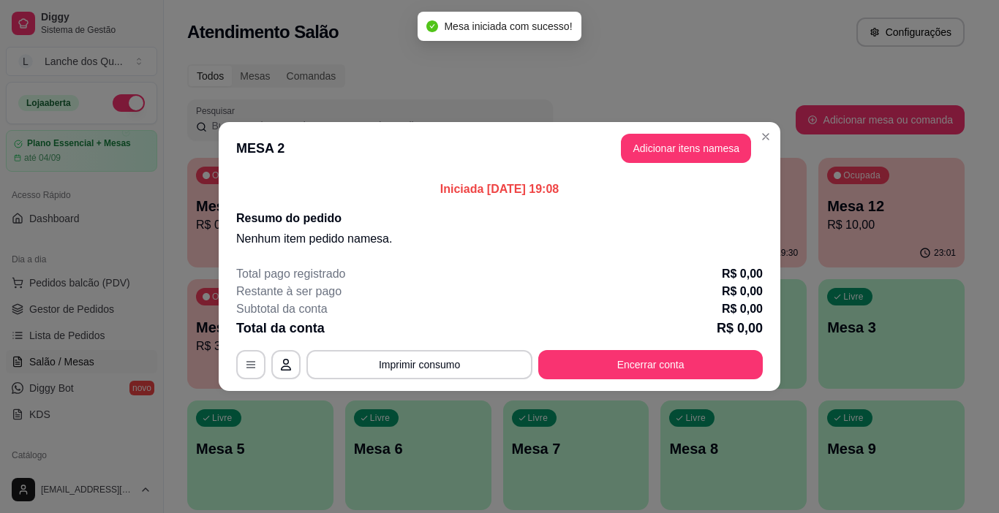
click at [661, 147] on button "Adicionar itens na mesa" at bounding box center [686, 148] width 130 height 29
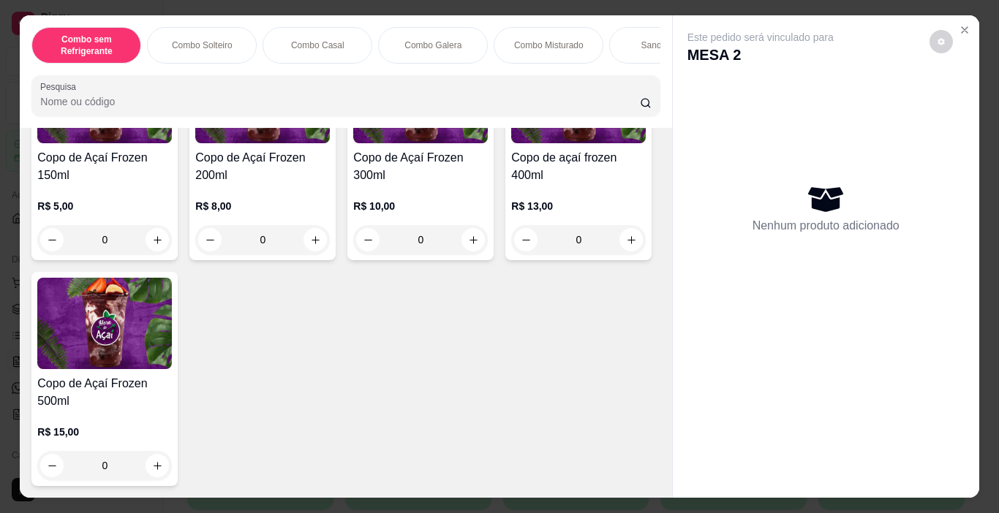
scroll to position [4168, 0]
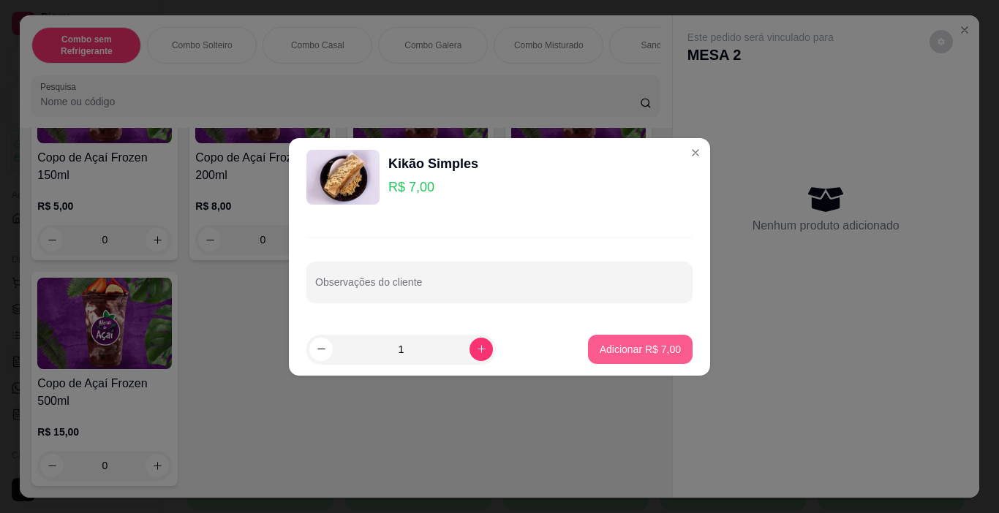
click at [628, 344] on p "Adicionar R$ 7,00" at bounding box center [640, 349] width 81 height 15
type input "1"
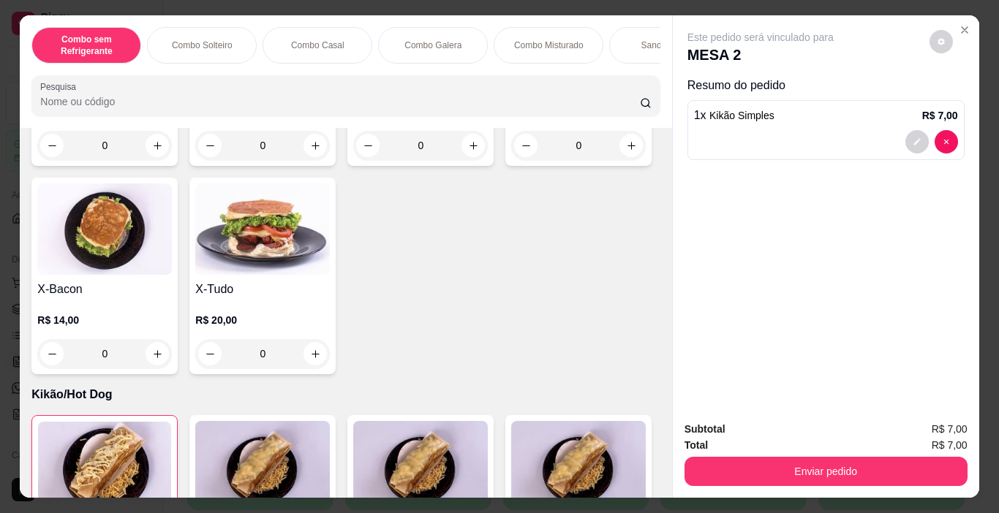
scroll to position [2926, 0]
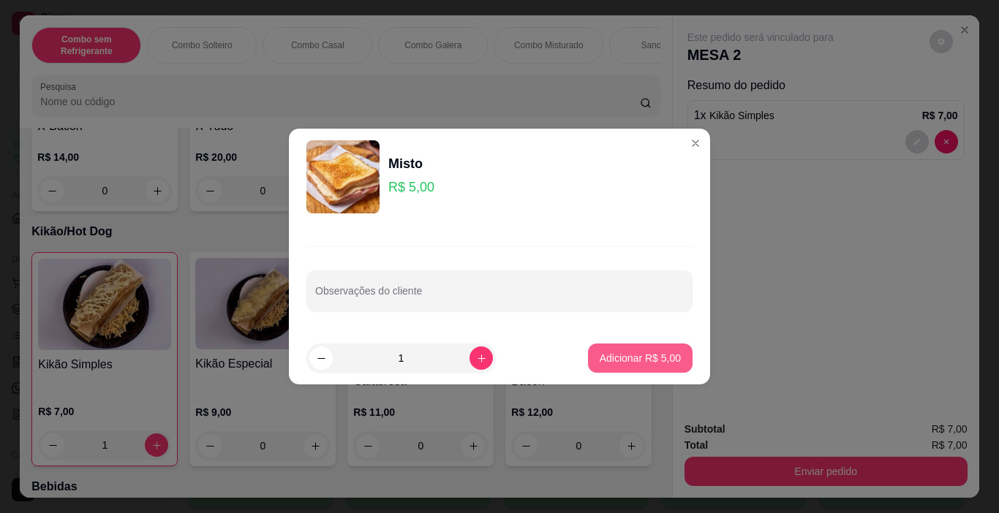
click at [602, 371] on button "Adicionar R$ 5,00" at bounding box center [640, 358] width 105 height 29
type input "1"
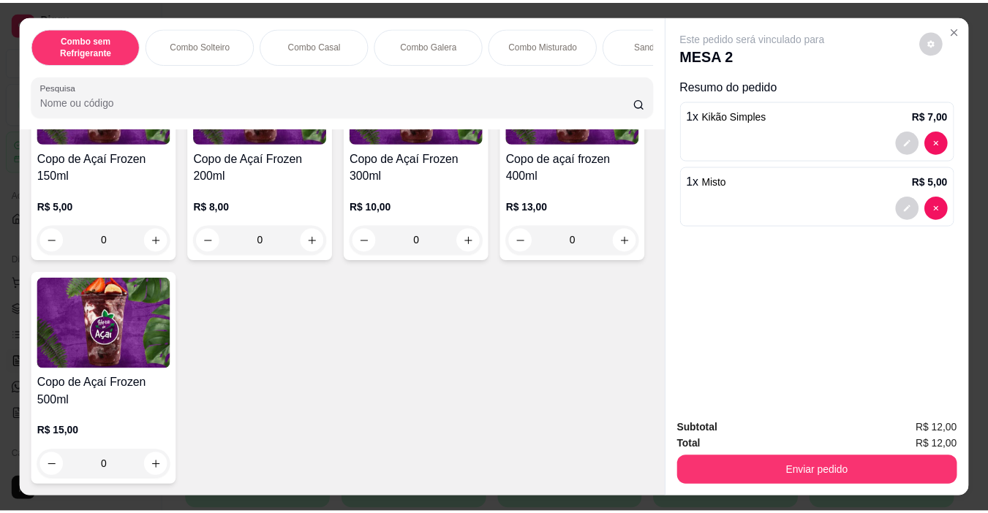
scroll to position [4534, 0]
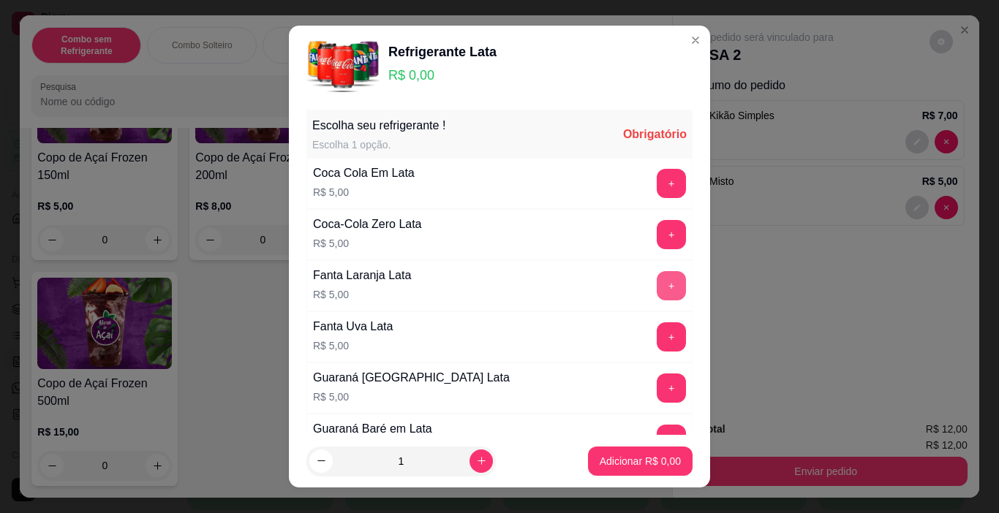
click at [657, 290] on button "+" at bounding box center [671, 285] width 29 height 29
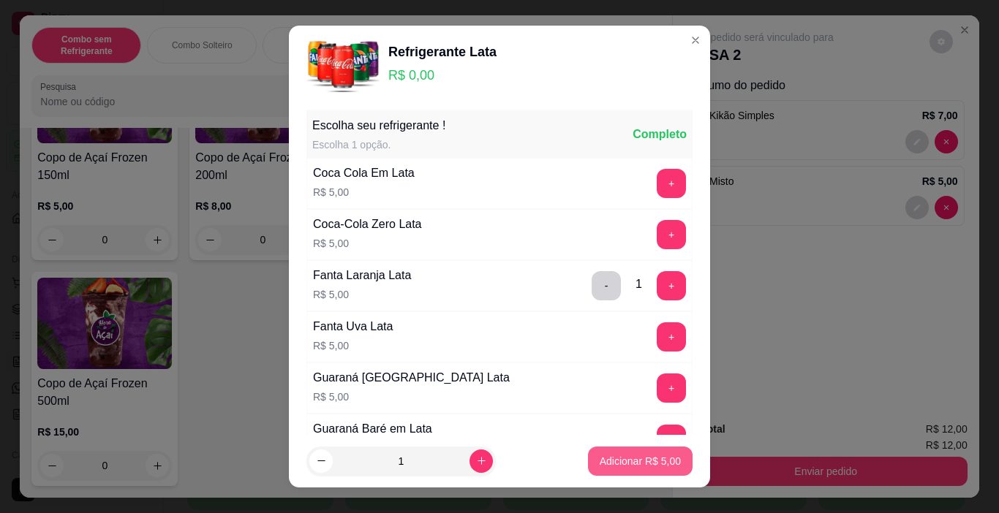
click at [636, 469] on button "Adicionar R$ 5,00" at bounding box center [640, 461] width 105 height 29
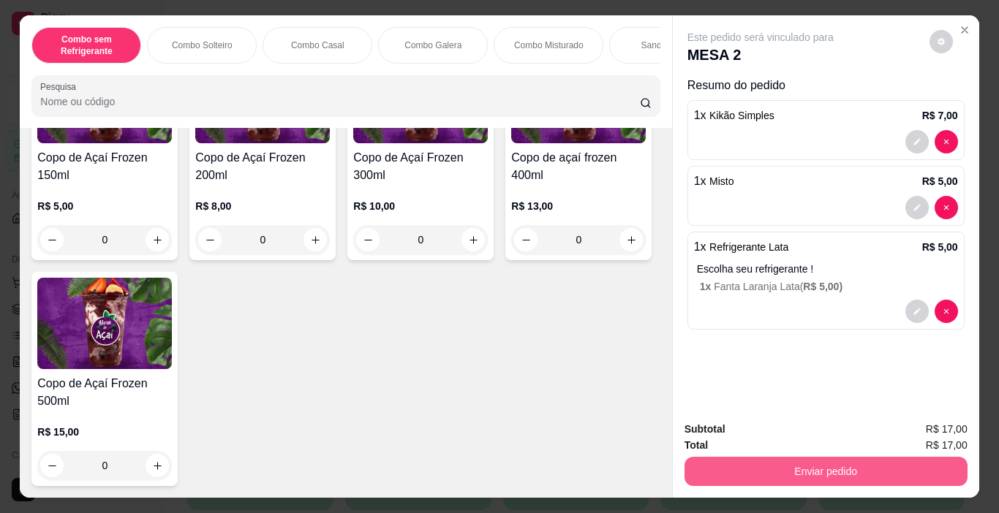
click at [782, 465] on button "Enviar pedido" at bounding box center [825, 471] width 283 height 29
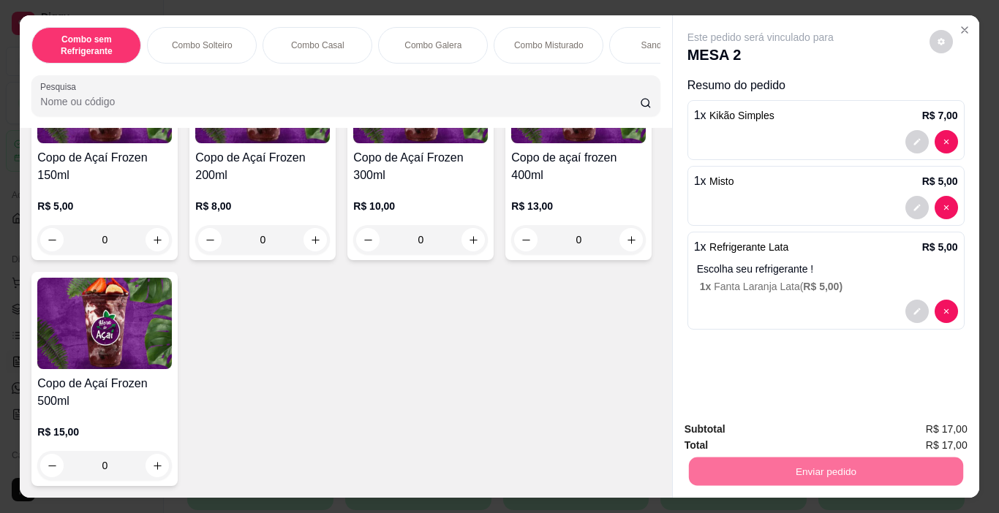
click at [810, 434] on button "Não registrar e enviar pedido" at bounding box center [777, 430] width 152 height 28
